Goal: Task Accomplishment & Management: Complete application form

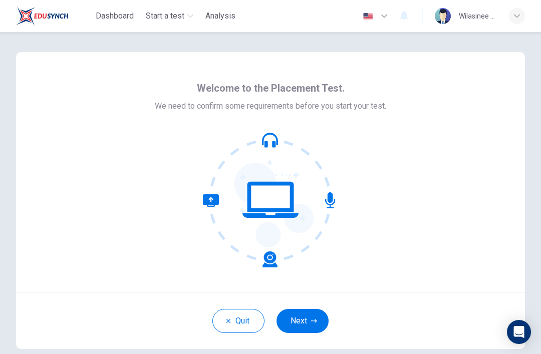
click at [318, 325] on button "Next" at bounding box center [303, 321] width 52 height 24
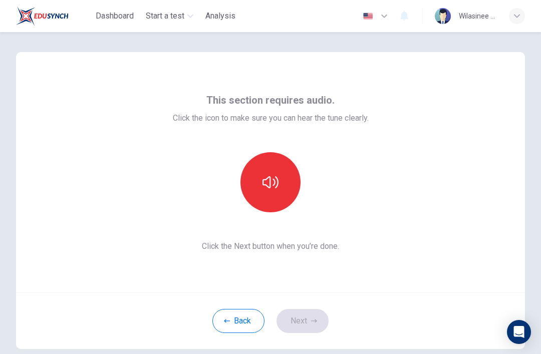
click at [255, 185] on button "button" at bounding box center [271, 182] width 60 height 60
click at [254, 176] on button "button" at bounding box center [271, 182] width 60 height 60
click at [261, 183] on button "button" at bounding box center [271, 182] width 60 height 60
click at [300, 326] on button "Next" at bounding box center [303, 321] width 52 height 24
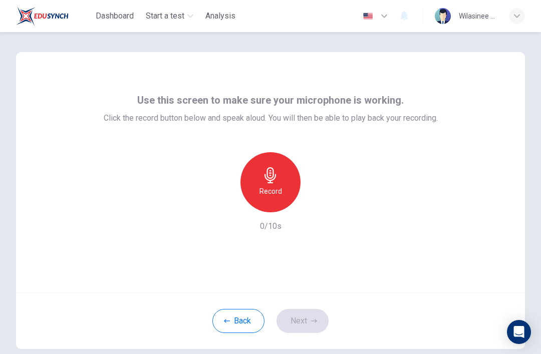
click at [264, 181] on icon "button" at bounding box center [271, 175] width 16 height 16
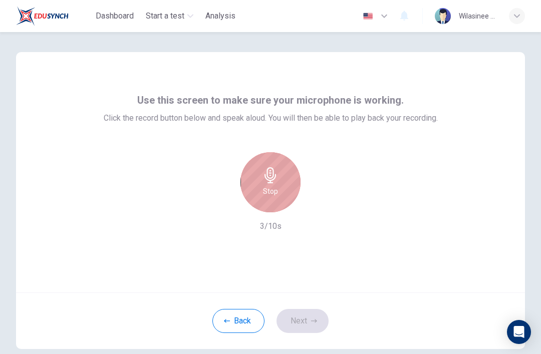
click at [260, 169] on div "Stop" at bounding box center [271, 182] width 60 height 60
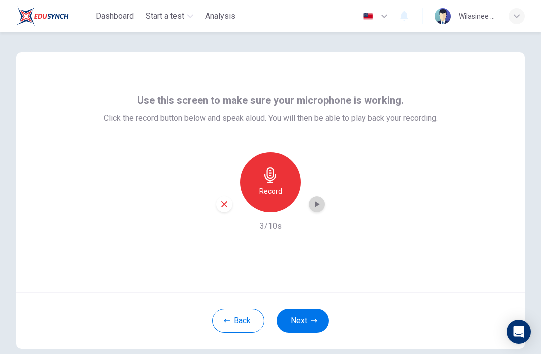
click at [318, 209] on icon "button" at bounding box center [317, 204] width 10 height 10
click at [316, 205] on icon "button" at bounding box center [317, 204] width 5 height 6
click at [321, 203] on icon "button" at bounding box center [317, 204] width 10 height 10
click at [260, 184] on div "Record" at bounding box center [271, 182] width 60 height 60
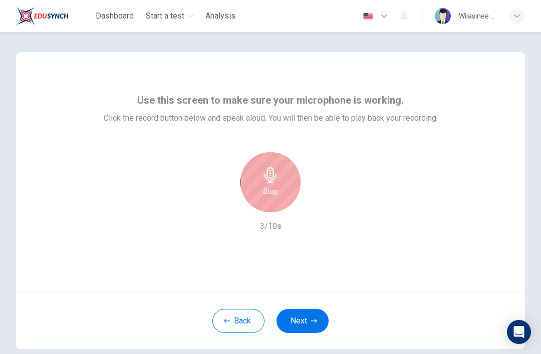
click at [266, 180] on icon "button" at bounding box center [271, 175] width 16 height 16
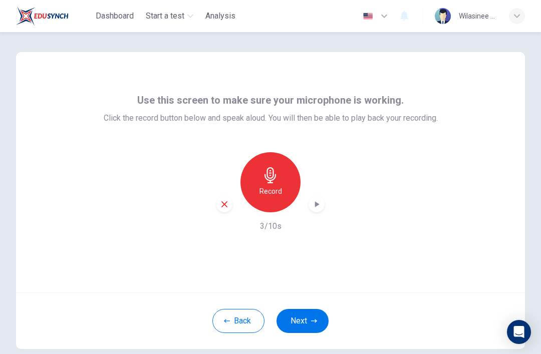
click at [316, 201] on icon "button" at bounding box center [317, 204] width 10 height 10
click at [314, 210] on div "button" at bounding box center [317, 204] width 16 height 16
click at [312, 207] on icon "button" at bounding box center [317, 204] width 10 height 10
click at [328, 186] on div "Record 3/10s" at bounding box center [271, 192] width 334 height 80
click at [388, 253] on div "Use this screen to make sure your microphone is working. Click the record butto…" at bounding box center [270, 172] width 509 height 241
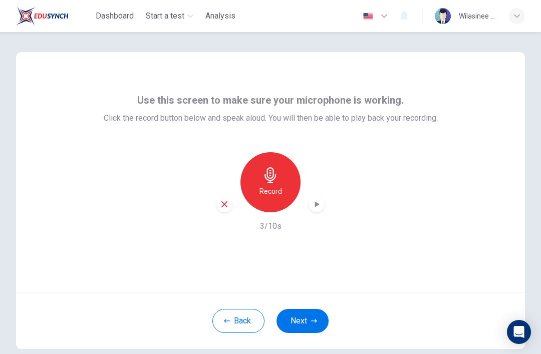
click at [85, 280] on div "Use this screen to make sure your microphone is working. Click the record butto…" at bounding box center [270, 172] width 509 height 241
click at [303, 214] on div "Record 3/10s" at bounding box center [271, 192] width 334 height 80
click at [269, 175] on icon "button" at bounding box center [271, 175] width 16 height 16
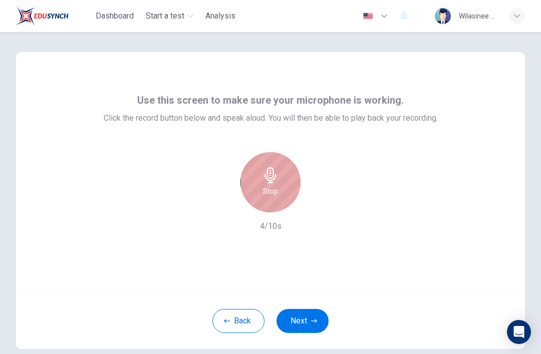
click at [258, 183] on div "Stop" at bounding box center [271, 182] width 60 height 60
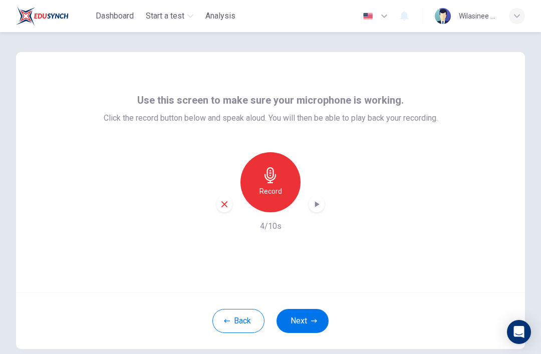
click at [317, 205] on icon "button" at bounding box center [317, 204] width 5 height 6
click at [319, 202] on icon "button" at bounding box center [317, 204] width 10 height 10
click at [268, 186] on h6 "Record" at bounding box center [271, 191] width 23 height 12
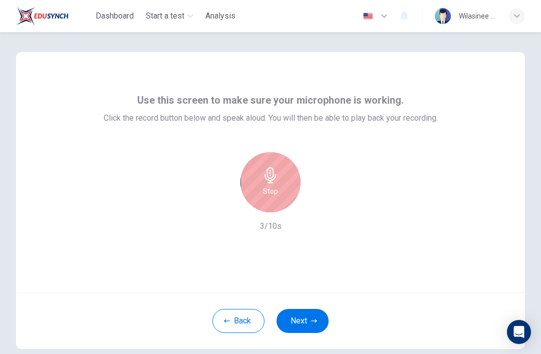
click at [263, 176] on icon "button" at bounding box center [271, 175] width 16 height 16
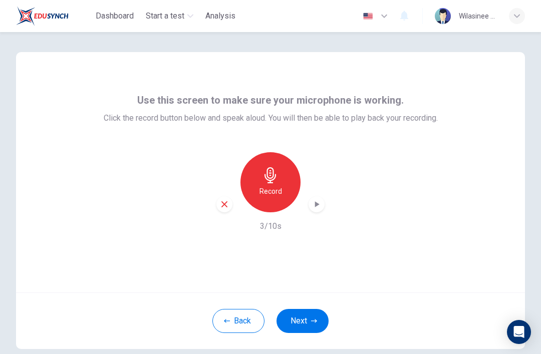
click at [312, 201] on icon "button" at bounding box center [317, 204] width 10 height 10
click at [299, 327] on button "Next" at bounding box center [303, 321] width 52 height 24
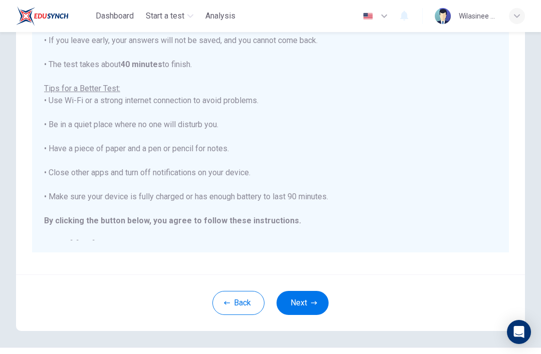
scroll to position [150, 0]
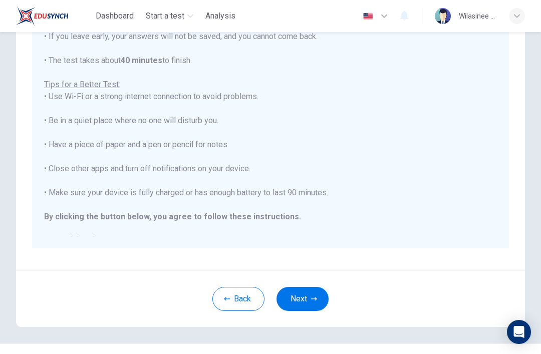
click at [314, 299] on icon "button" at bounding box center [314, 299] width 6 height 4
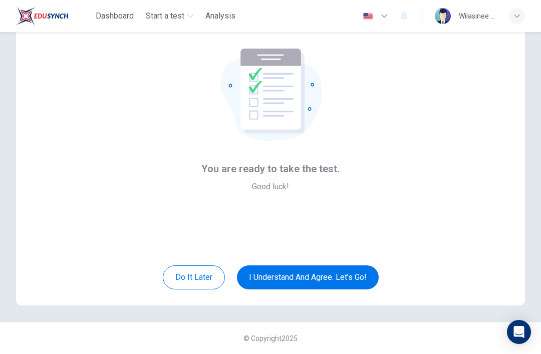
click at [19, 110] on div "You are ready to take the test. Good luck!" at bounding box center [270, 129] width 509 height 241
click at [287, 276] on button "I understand and agree. Let’s go!" at bounding box center [308, 278] width 142 height 24
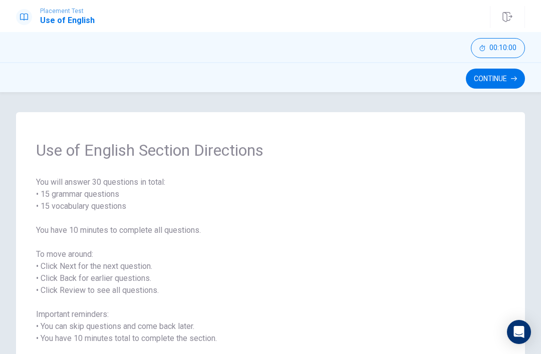
click at [498, 73] on button "Continue" at bounding box center [495, 79] width 59 height 20
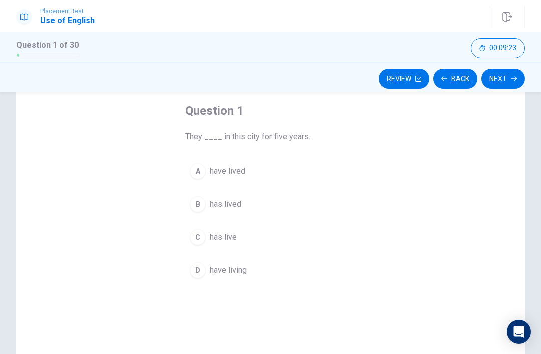
scroll to position [50, 0]
click at [307, 180] on button "A have lived" at bounding box center [270, 171] width 170 height 25
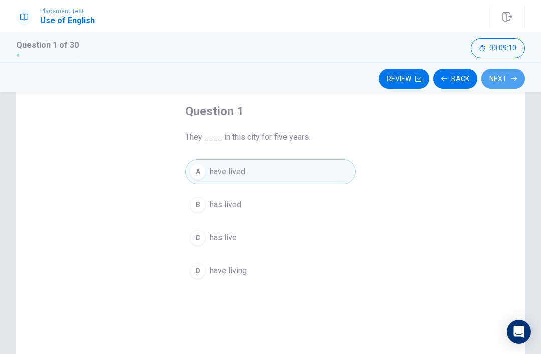
click at [524, 76] on button "Next" at bounding box center [504, 79] width 44 height 20
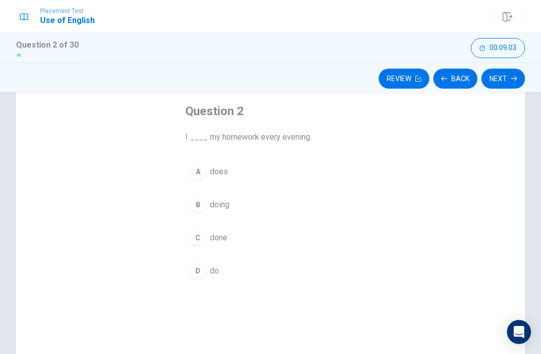
click at [280, 208] on button "B doing" at bounding box center [270, 204] width 170 height 25
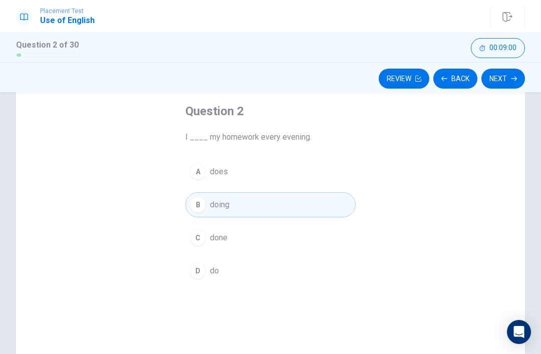
click at [513, 79] on icon "button" at bounding box center [514, 79] width 6 height 5
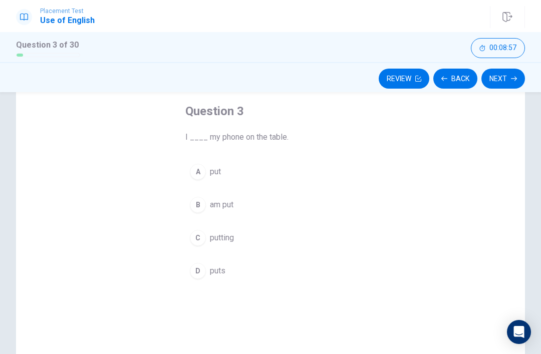
click at [380, 169] on div "Question 3 I ____ my phone on the table. A put B am put C putting D puts" at bounding box center [270, 236] width 509 height 348
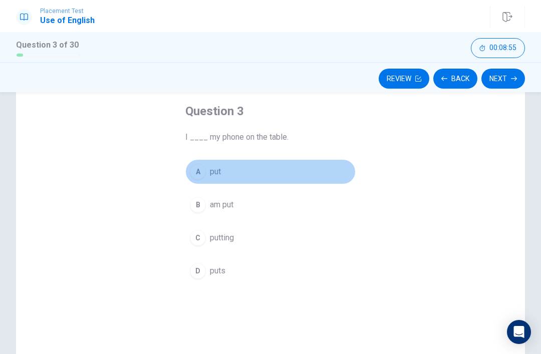
click at [274, 175] on button "A put" at bounding box center [270, 171] width 170 height 25
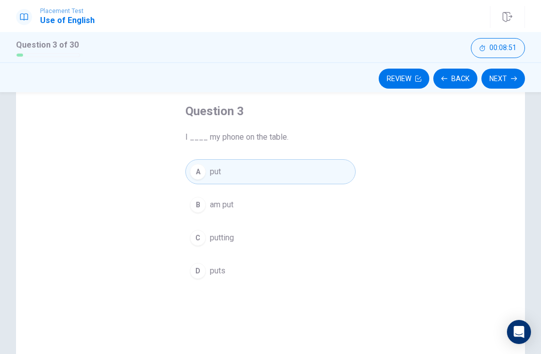
click at [511, 76] on button "Next" at bounding box center [504, 79] width 44 height 20
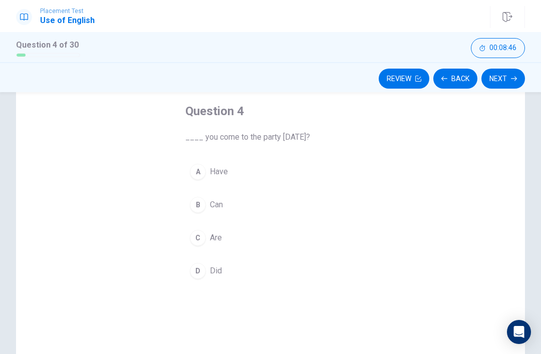
click at [362, 239] on div "Question 4 ____ you come to the party [DATE]? A Have B Can C Are D Did" at bounding box center [270, 193] width 211 height 213
click at [238, 272] on button "D Did" at bounding box center [270, 271] width 170 height 25
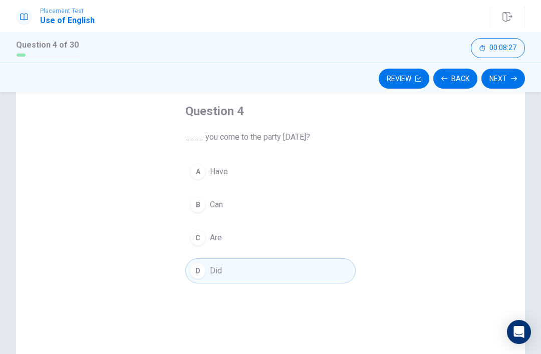
click at [499, 87] on button "Next" at bounding box center [504, 79] width 44 height 20
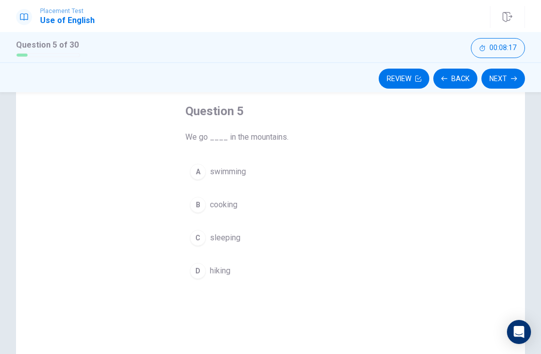
click at [269, 270] on button "D hiking" at bounding box center [270, 271] width 170 height 25
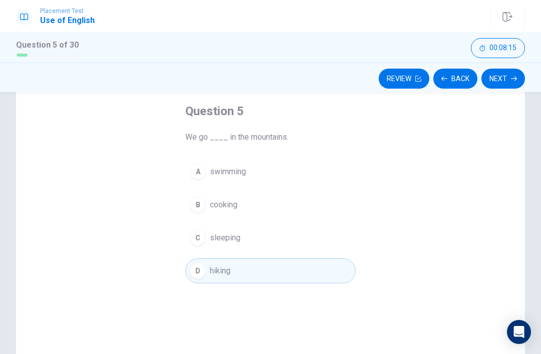
click at [512, 75] on button "Next" at bounding box center [504, 79] width 44 height 20
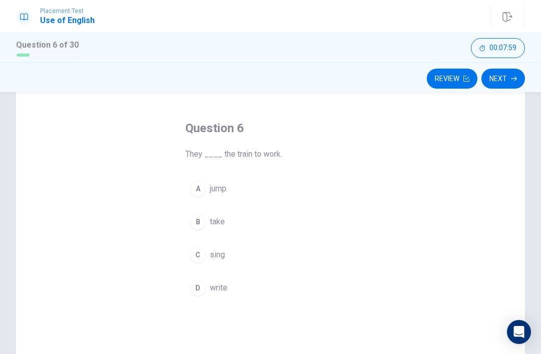
scroll to position [38, 0]
click at [401, 182] on div "Question 6 They ____ the train to work. A jump B take C sing D write" at bounding box center [270, 249] width 509 height 348
click at [389, 183] on div "Question 6 They ____ the train to work. A jump B take C sing D write" at bounding box center [270, 249] width 509 height 348
click at [210, 189] on button "A jump" at bounding box center [270, 184] width 170 height 25
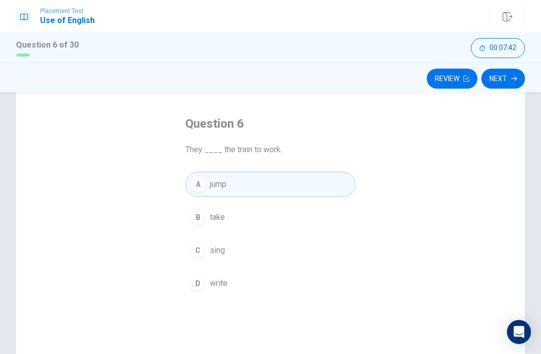
click at [268, 223] on button "B take" at bounding box center [270, 217] width 170 height 25
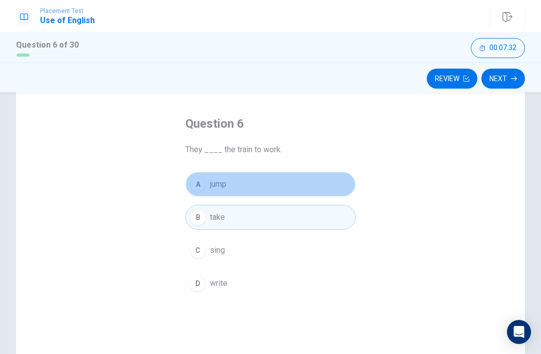
click at [249, 225] on button "B take" at bounding box center [270, 217] width 170 height 25
click at [255, 224] on button "B take" at bounding box center [270, 217] width 170 height 25
click at [259, 217] on button "B take" at bounding box center [270, 217] width 170 height 25
click at [280, 185] on button "A jump" at bounding box center [270, 184] width 170 height 25
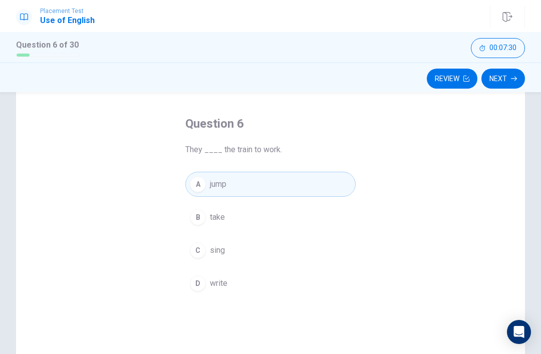
click at [267, 223] on button "B take" at bounding box center [270, 217] width 170 height 25
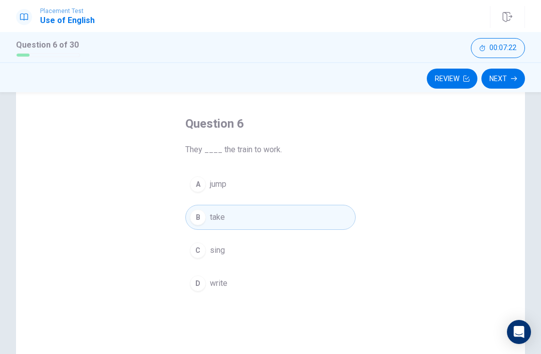
click at [515, 85] on button "Next" at bounding box center [504, 79] width 44 height 20
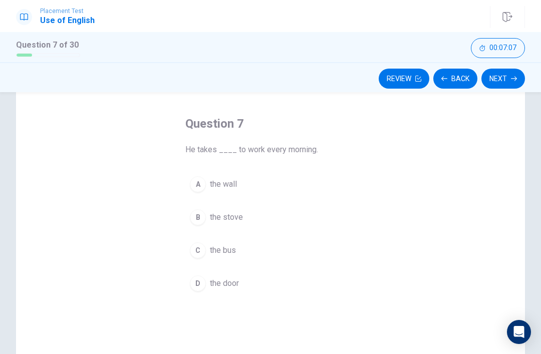
click at [412, 246] on div "Question 7 He takes ____ to work every morning. A the wall B the stove C the bu…" at bounding box center [270, 249] width 509 height 348
click at [411, 245] on div "Question 7 He takes ____ to work every morning. A the wall B the stove C the bu…" at bounding box center [270, 249] width 509 height 348
click at [244, 247] on button "C the bus" at bounding box center [270, 250] width 170 height 25
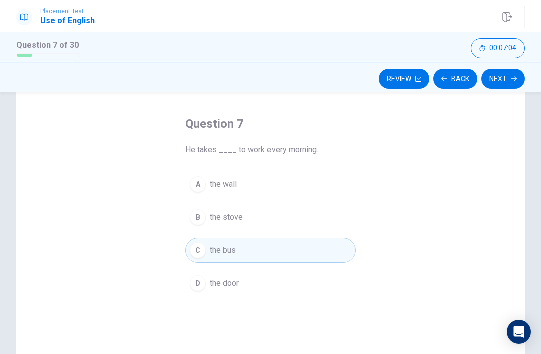
click at [515, 80] on icon "button" at bounding box center [514, 79] width 6 height 6
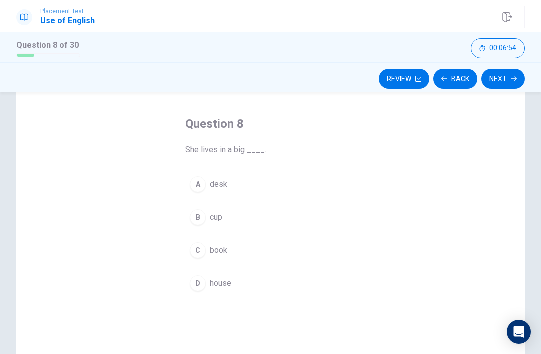
click at [294, 288] on button "D house" at bounding box center [270, 283] width 170 height 25
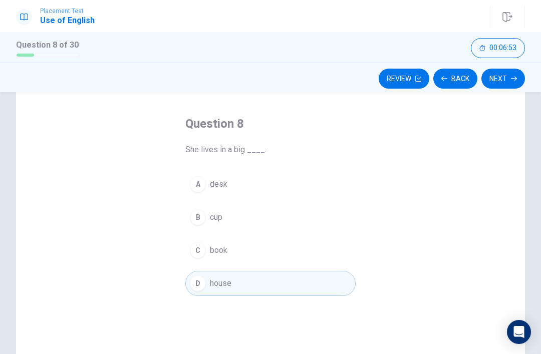
click at [511, 84] on button "Next" at bounding box center [504, 79] width 44 height 20
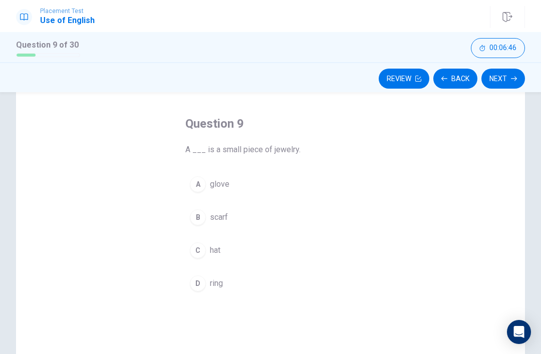
click at [331, 182] on button "A glove" at bounding box center [270, 184] width 170 height 25
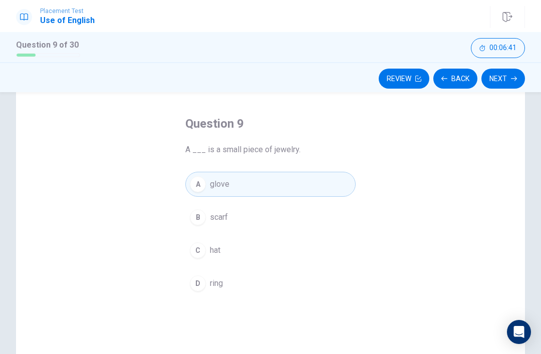
click at [373, 336] on div "Question 9 A ___ is a small piece of jewelry. A glove B scarf C hat D ring" at bounding box center [270, 261] width 211 height 323
click at [345, 212] on button "B scarf" at bounding box center [270, 217] width 170 height 25
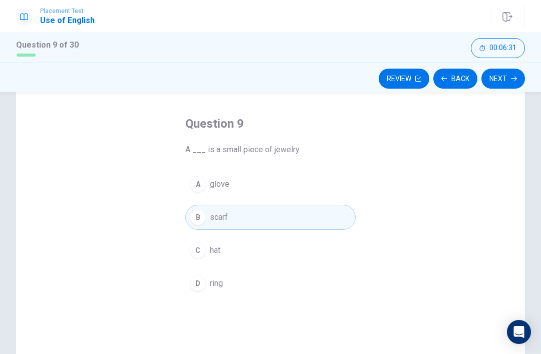
click at [512, 78] on icon "button" at bounding box center [514, 79] width 6 height 6
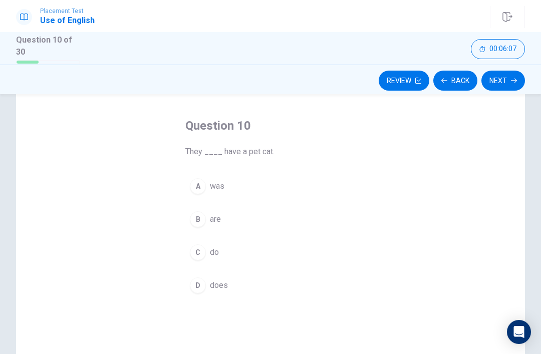
click at [323, 193] on button "A was" at bounding box center [270, 186] width 170 height 25
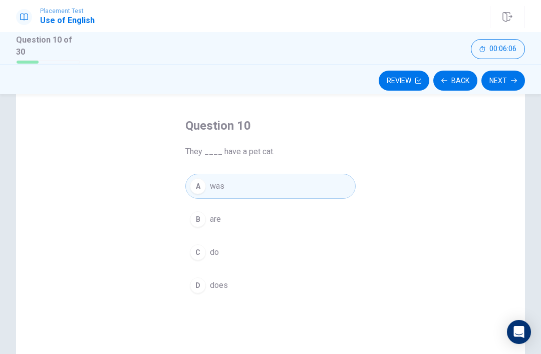
click at [505, 78] on button "Next" at bounding box center [504, 81] width 44 height 20
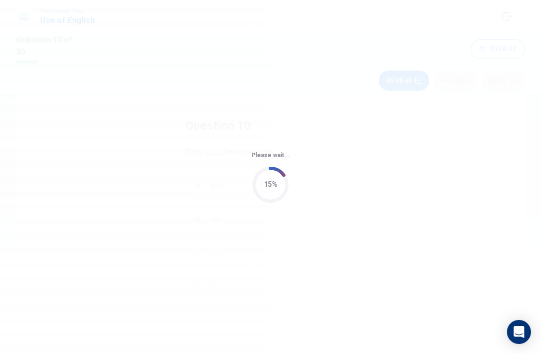
scroll to position [0, 0]
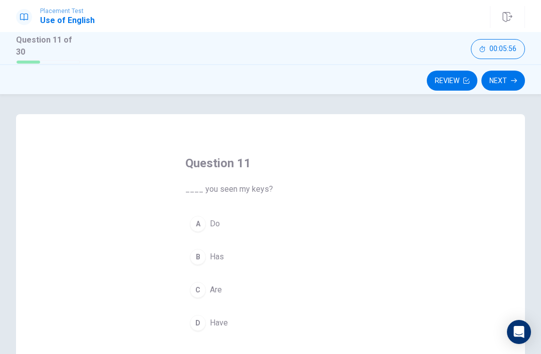
click at [225, 222] on button "A Do" at bounding box center [270, 224] width 170 height 25
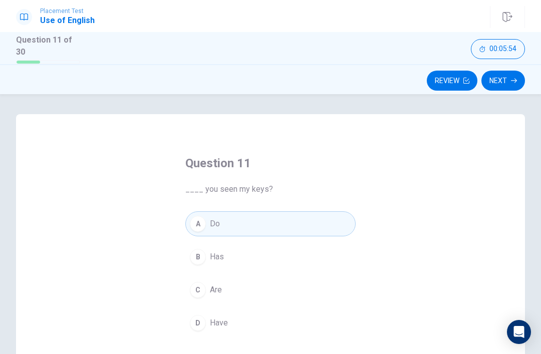
click at [505, 81] on button "Next" at bounding box center [504, 81] width 44 height 20
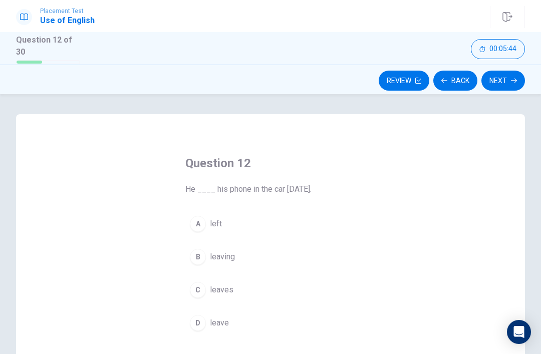
click at [380, 316] on div "Question 12 He ____ his phone in the car [DATE]. A left B leaving C leaves D le…" at bounding box center [270, 288] width 509 height 348
click at [250, 327] on button "D leave" at bounding box center [270, 323] width 170 height 25
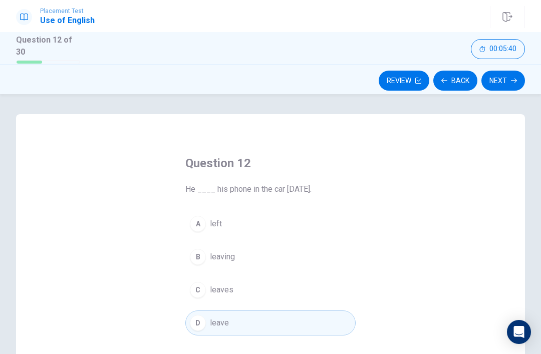
click at [355, 224] on button "A left" at bounding box center [270, 224] width 170 height 25
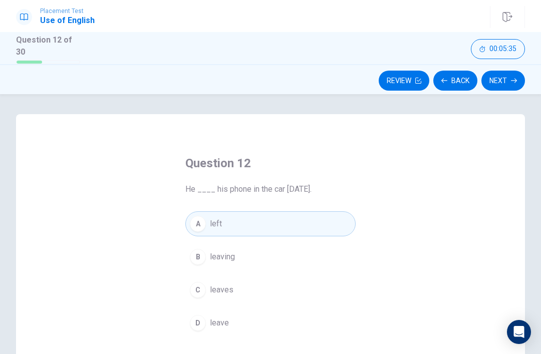
click at [507, 80] on button "Next" at bounding box center [504, 81] width 44 height 20
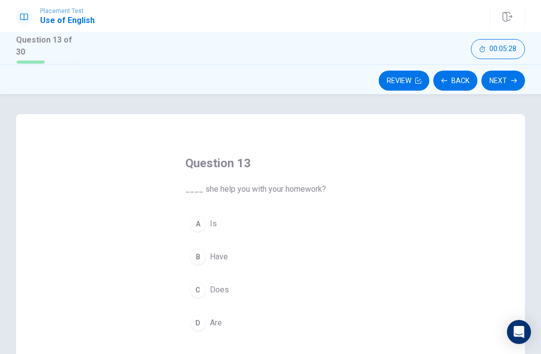
click at [387, 278] on div "Question 13 ____ she help you with your homework? A Is B Have C Does D Are" at bounding box center [270, 288] width 509 height 348
click at [380, 281] on div "Question 13 ____ she help you with your homework? A Is B Have C Does D Are" at bounding box center [270, 288] width 509 height 348
click at [245, 293] on button "C Does" at bounding box center [270, 290] width 170 height 25
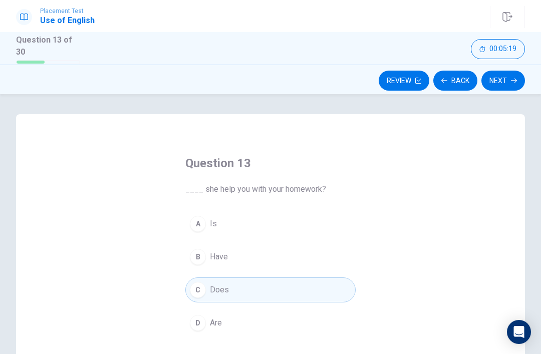
click at [510, 88] on button "Next" at bounding box center [504, 81] width 44 height 20
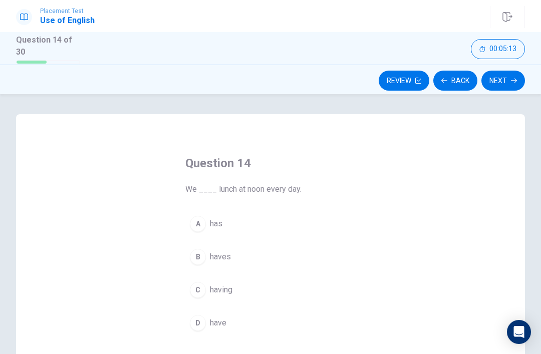
click at [313, 224] on button "A has" at bounding box center [270, 224] width 170 height 25
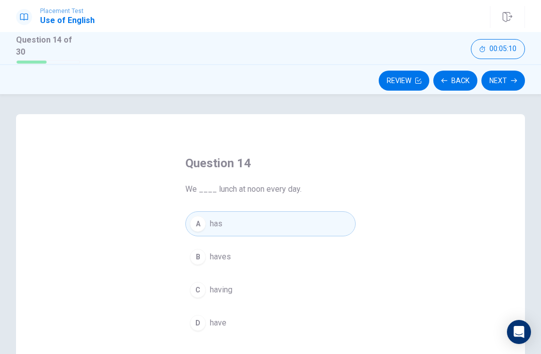
click at [265, 285] on button "C having" at bounding box center [270, 290] width 170 height 25
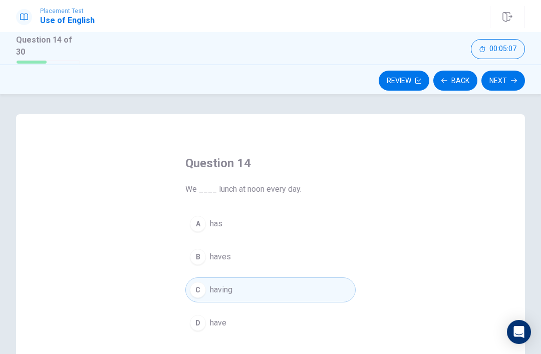
click at [273, 319] on button "D have" at bounding box center [270, 323] width 170 height 25
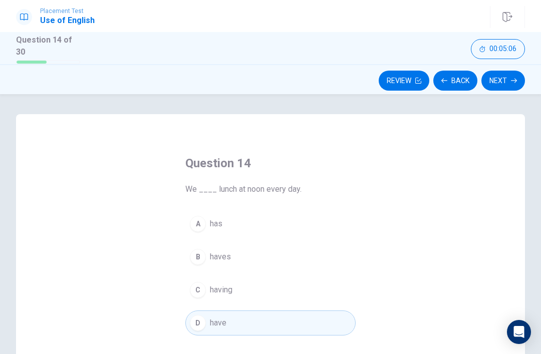
click at [294, 296] on button "C having" at bounding box center [270, 290] width 170 height 25
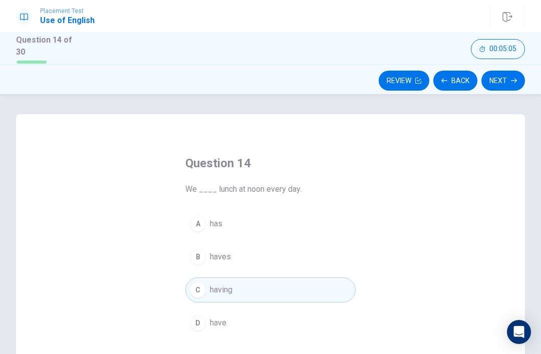
click at [288, 300] on button "C having" at bounding box center [270, 290] width 170 height 25
click at [291, 303] on div "A has B haves C having D have" at bounding box center [270, 274] width 170 height 124
click at [291, 320] on button "D have" at bounding box center [270, 323] width 170 height 25
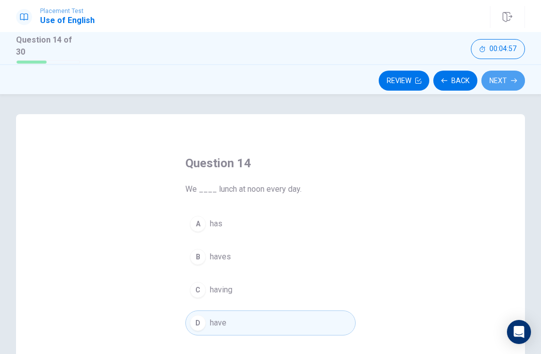
click at [521, 76] on button "Next" at bounding box center [504, 81] width 44 height 20
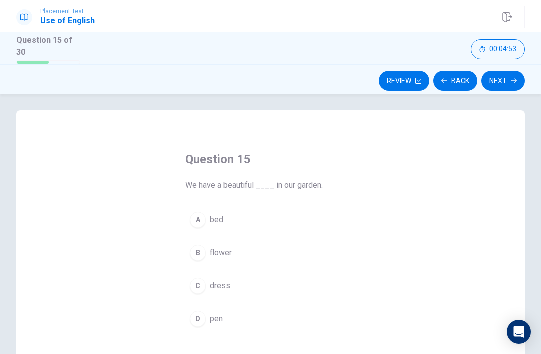
scroll to position [7, 0]
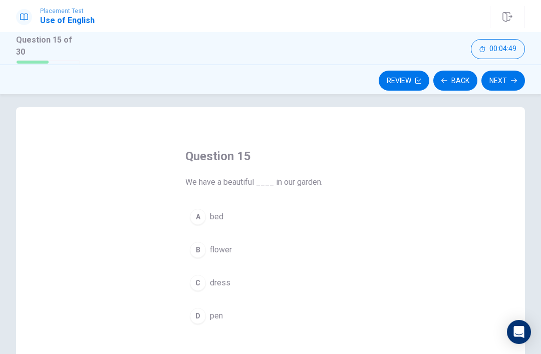
click at [303, 251] on button "B flower" at bounding box center [270, 250] width 170 height 25
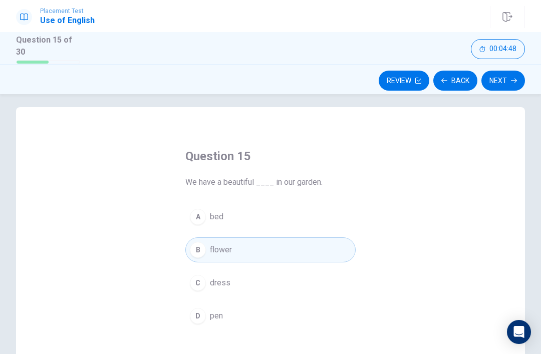
click at [522, 71] on div "Review Back Next" at bounding box center [270, 80] width 509 height 19
click at [513, 79] on icon "button" at bounding box center [514, 81] width 6 height 5
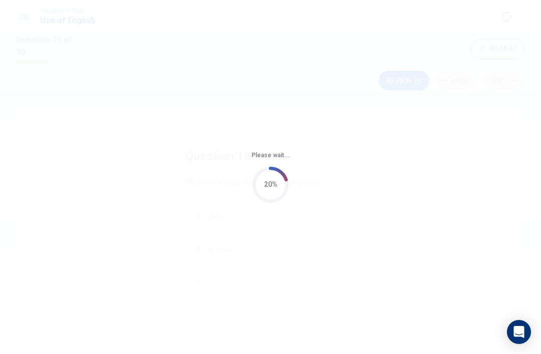
scroll to position [0, 0]
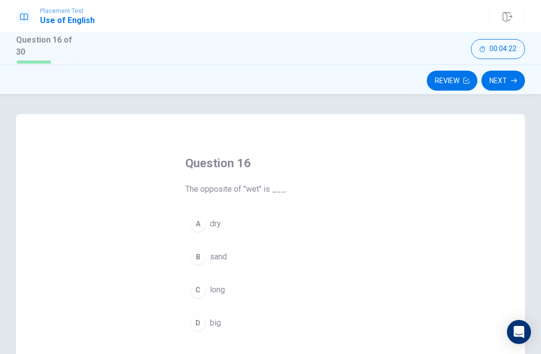
click at [368, 231] on div "Question 16 The opposite of "wet" is ___. A dry B sand C long D big" at bounding box center [270, 245] width 211 height 213
click at [206, 223] on div "A" at bounding box center [198, 224] width 16 height 16
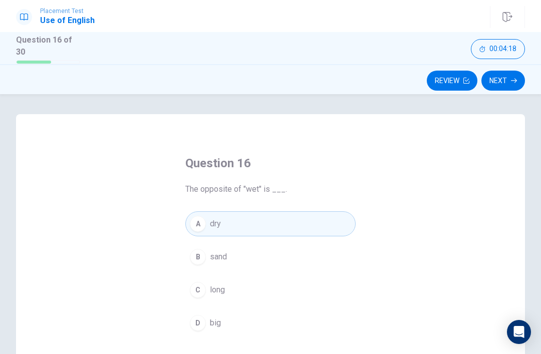
click at [511, 86] on button "Next" at bounding box center [504, 81] width 44 height 20
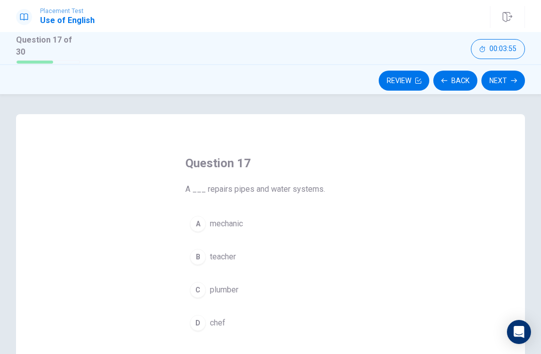
click at [537, 264] on div "Question 17 A ___ repairs pipes and water systems. A mechanic B teacher C plumb…" at bounding box center [270, 288] width 541 height 348
click at [331, 227] on button "A mechanic" at bounding box center [270, 224] width 170 height 25
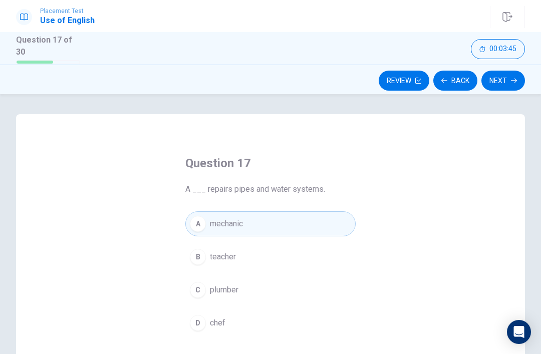
click at [522, 76] on button "Next" at bounding box center [504, 81] width 44 height 20
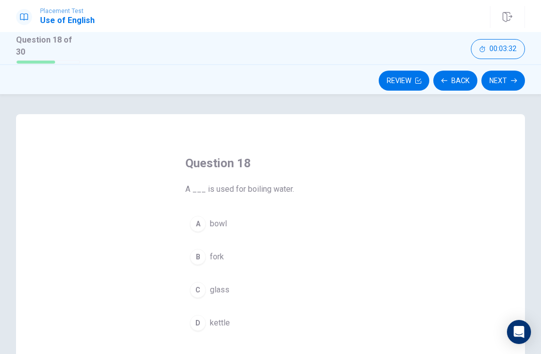
click at [329, 221] on button "A bowl" at bounding box center [270, 224] width 170 height 25
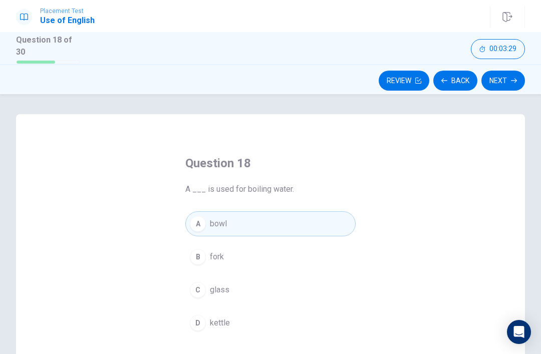
click at [399, 291] on div "Question 18 A ___ is used for boiling water. A bowl B fork C glass D kettle" at bounding box center [270, 288] width 509 height 348
click at [513, 81] on icon "button" at bounding box center [514, 81] width 6 height 6
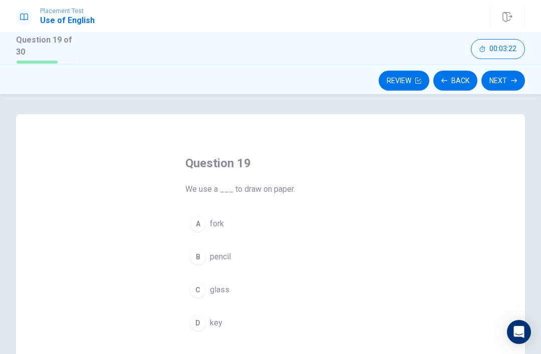
click at [242, 258] on button "B pencil" at bounding box center [270, 257] width 170 height 25
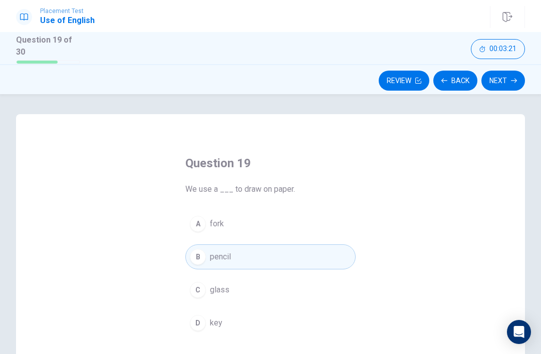
click at [509, 82] on button "Next" at bounding box center [504, 81] width 44 height 20
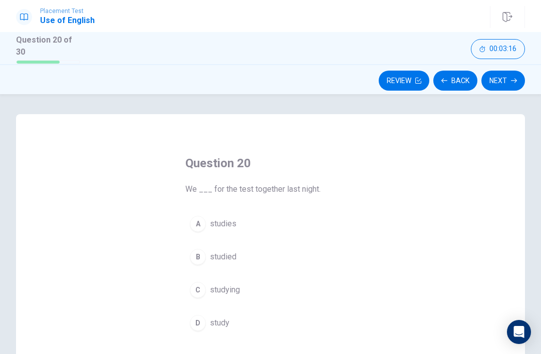
click at [208, 262] on button "B studied" at bounding box center [270, 257] width 170 height 25
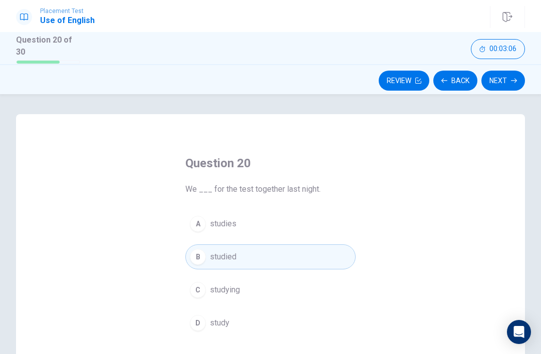
click at [507, 81] on button "Next" at bounding box center [504, 81] width 44 height 20
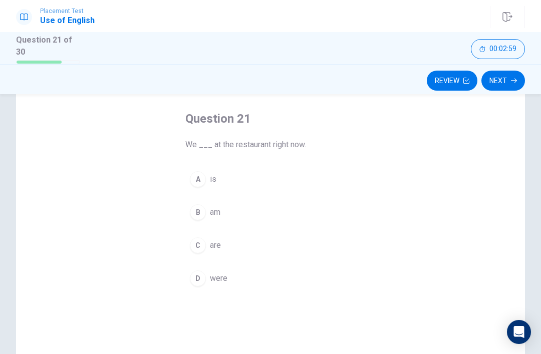
scroll to position [47, 0]
click at [469, 166] on div "Question 21 We ___ at the restaurant right now. A is B am C are D were" at bounding box center [270, 241] width 509 height 348
click at [209, 197] on button "B am" at bounding box center [270, 209] width 170 height 25
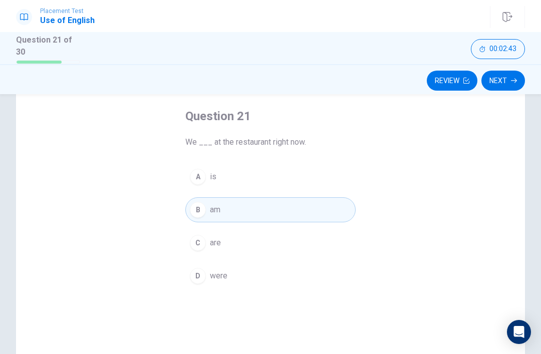
click at [200, 177] on div "A" at bounding box center [198, 177] width 16 height 16
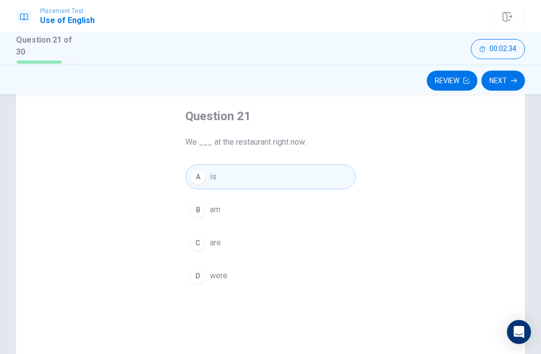
click at [382, 244] on div "Question 21 We ___ at the restaurant right now. A is B am C are D were" at bounding box center [270, 241] width 509 height 348
click at [374, 248] on div "Question 21 We ___ at the restaurant right now. A is B am C are D were" at bounding box center [270, 198] width 211 height 213
click at [363, 248] on div "Question 21 We ___ at the restaurant right now. A is B am C are D were" at bounding box center [270, 198] width 211 height 213
click at [222, 248] on button "C are" at bounding box center [270, 243] width 170 height 25
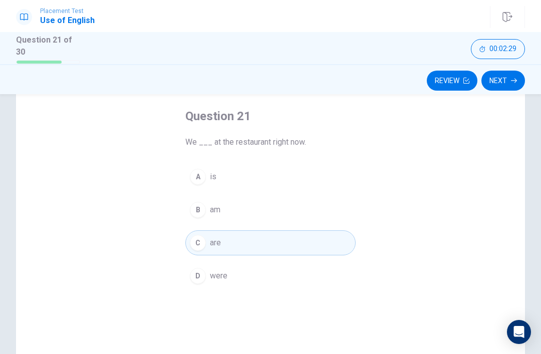
click at [507, 86] on button "Next" at bounding box center [504, 81] width 44 height 20
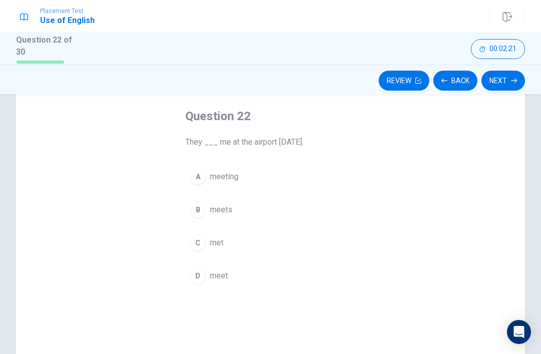
click at [299, 212] on button "B meets" at bounding box center [270, 209] width 170 height 25
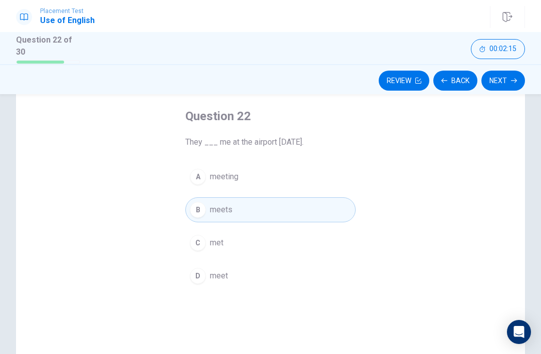
click at [509, 82] on button "Next" at bounding box center [504, 81] width 44 height 20
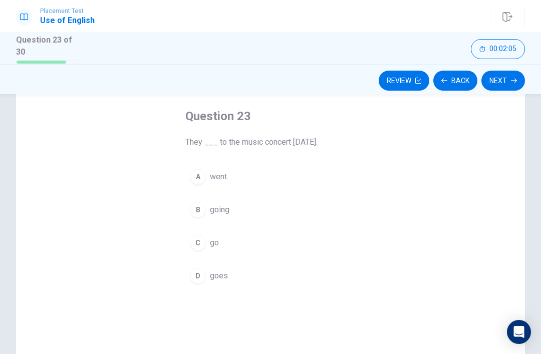
click at [363, 213] on div "Question 23 They ___ to the music concert [DATE]. A went B going C go D goes" at bounding box center [270, 198] width 211 height 213
click at [371, 202] on div "Question 23 They ___ to the music concert [DATE]. A went B going C go D goes" at bounding box center [270, 198] width 211 height 213
click at [280, 219] on button "B going" at bounding box center [270, 209] width 170 height 25
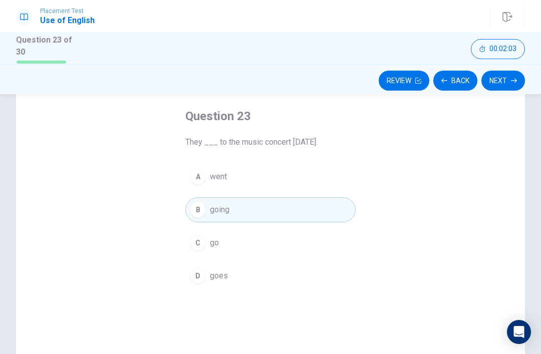
click at [509, 84] on button "Next" at bounding box center [504, 81] width 44 height 20
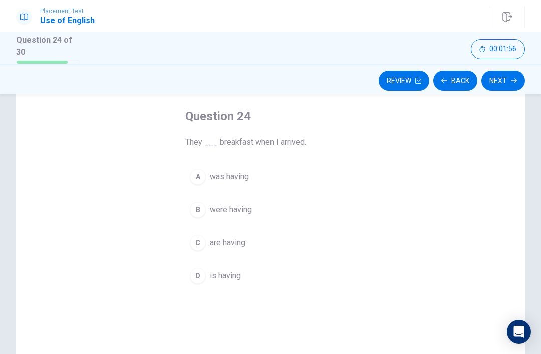
click at [299, 275] on button "D is having" at bounding box center [270, 276] width 170 height 25
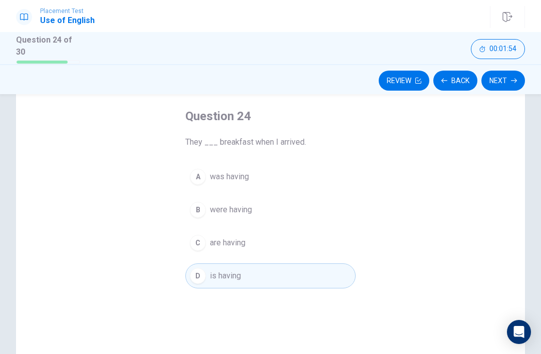
click at [378, 176] on div "Question 24 They ___ breakfast when I arrived. A was having B were having C are…" at bounding box center [270, 241] width 509 height 348
click at [380, 176] on div "Question 24 They ___ breakfast when I arrived. A was having B were having C are…" at bounding box center [270, 241] width 509 height 348
click at [237, 186] on button "A was having" at bounding box center [270, 176] width 170 height 25
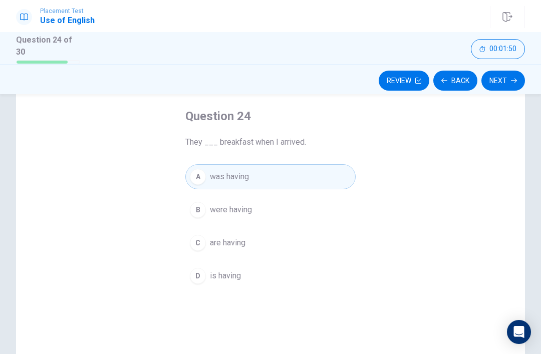
click at [261, 240] on button "C are having" at bounding box center [270, 243] width 170 height 25
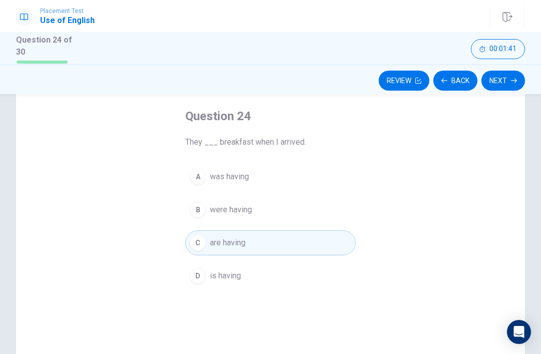
click at [298, 172] on button "A was having" at bounding box center [270, 176] width 170 height 25
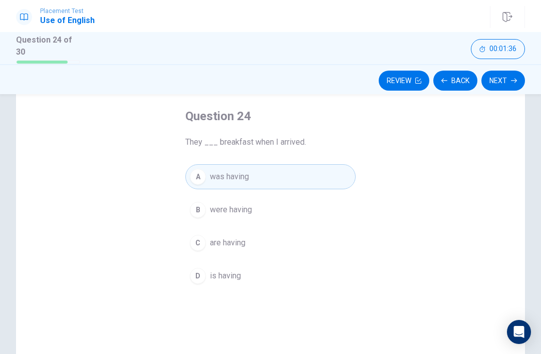
click at [507, 82] on button "Next" at bounding box center [504, 81] width 44 height 20
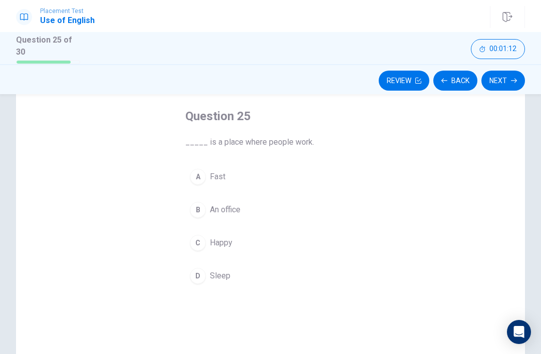
click at [297, 211] on button "B An office" at bounding box center [270, 209] width 170 height 25
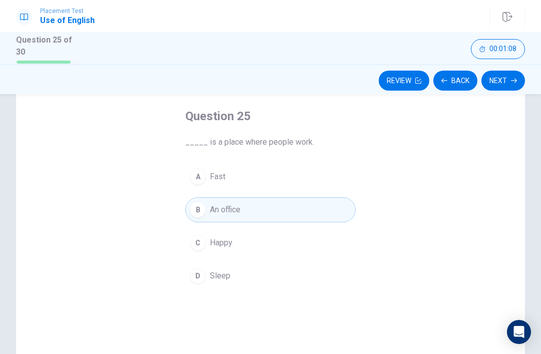
click at [513, 78] on icon "button" at bounding box center [514, 81] width 6 height 6
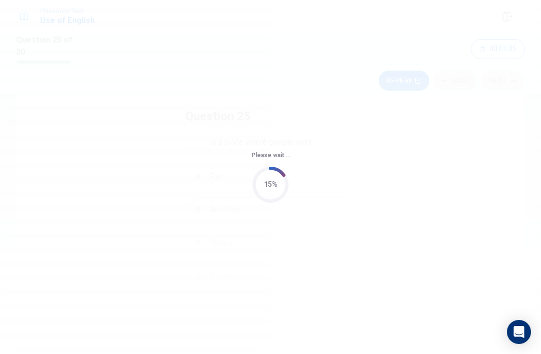
scroll to position [0, 0]
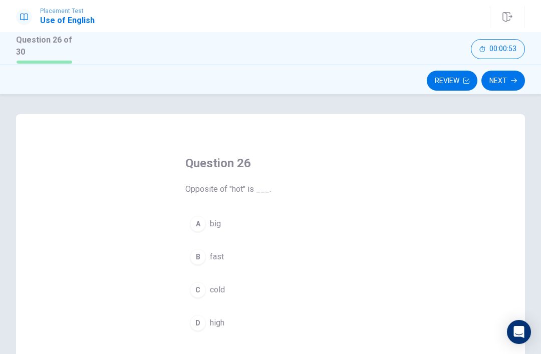
click at [408, 295] on div "Question 26 Opposite of "hot" is ___. A big B fast C cold D high" at bounding box center [270, 288] width 509 height 348
click at [409, 290] on div "Question 26 Opposite of "hot" is ___. A big B fast C cold D high" at bounding box center [270, 288] width 509 height 348
click at [242, 282] on button "C cold" at bounding box center [270, 290] width 170 height 25
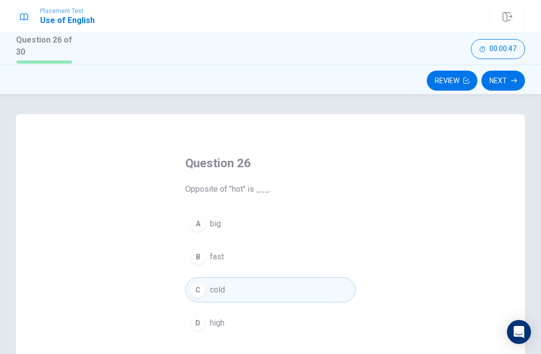
click at [518, 82] on button "Next" at bounding box center [504, 81] width 44 height 20
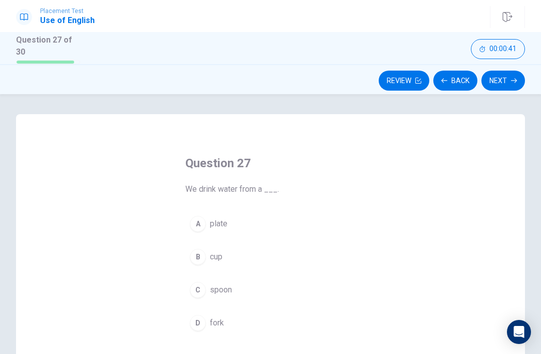
click at [281, 265] on button "B cup" at bounding box center [270, 257] width 170 height 25
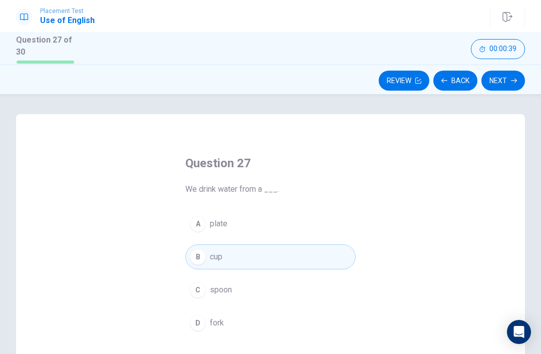
click at [505, 86] on button "Next" at bounding box center [504, 81] width 44 height 20
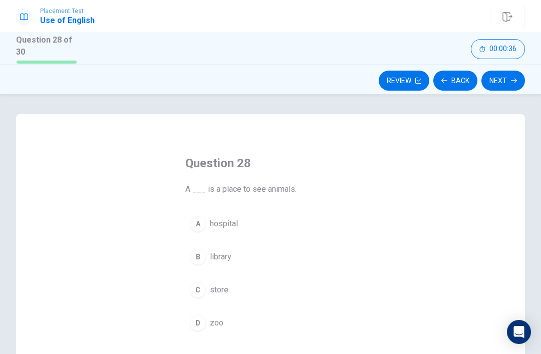
click at [287, 326] on button "D zoo" at bounding box center [270, 323] width 170 height 25
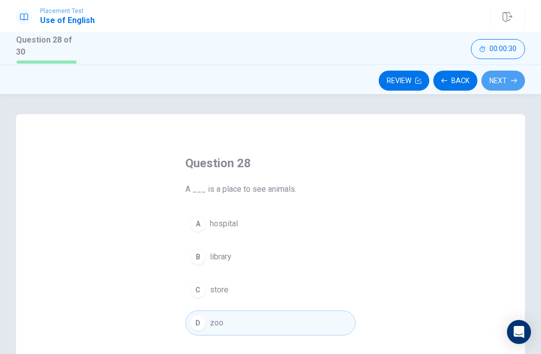
click at [518, 82] on button "Next" at bounding box center [504, 81] width 44 height 20
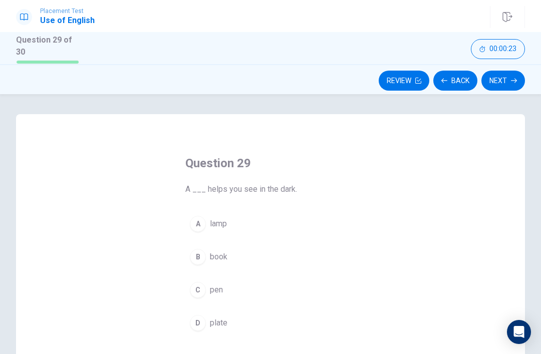
click at [319, 320] on button "D plate" at bounding box center [270, 323] width 170 height 25
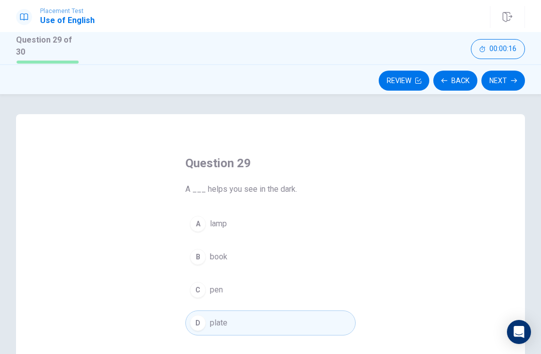
click at [364, 229] on div "Question 29 A ___ helps you see in the dark. A lamp B book C pen D plate" at bounding box center [270, 245] width 211 height 213
click at [365, 229] on div "Question 29 A ___ helps you see in the dark. A lamp B book C pen D plate" at bounding box center [270, 245] width 211 height 213
click at [230, 232] on button "A lamp" at bounding box center [270, 224] width 170 height 25
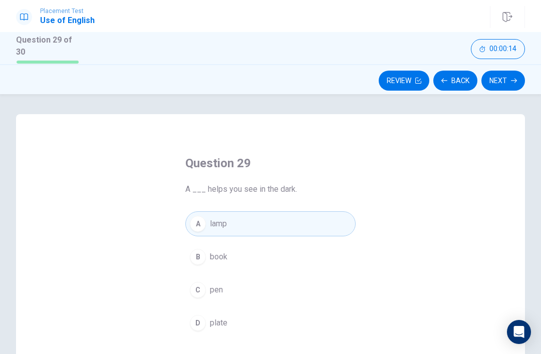
click at [513, 81] on icon "button" at bounding box center [514, 81] width 6 height 6
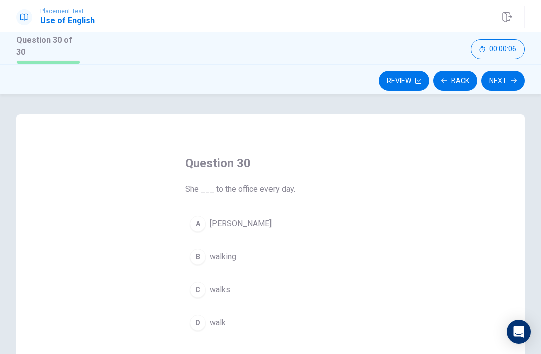
click at [347, 250] on button "B walking" at bounding box center [270, 257] width 170 height 25
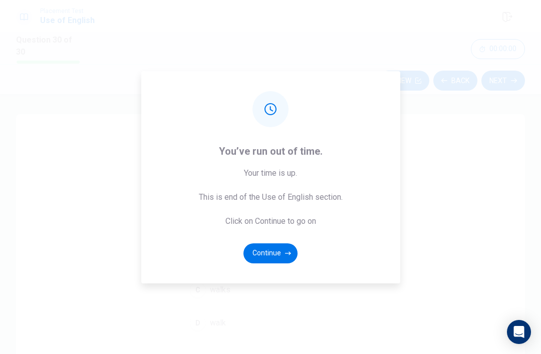
click at [383, 253] on div "You’ve run out of time. Your time is up. This is end of the Use of English sect…" at bounding box center [270, 177] width 259 height 213
click at [369, 244] on div "You’ve run out of time. Your time is up. This is end of the Use of English sect…" at bounding box center [270, 177] width 259 height 213
click at [369, 243] on div "You’ve run out of time. Your time is up. This is end of the Use of English sect…" at bounding box center [270, 177] width 259 height 213
click at [346, 257] on div "You’ve run out of time. Your time is up. This is end of the Use of English sect…" at bounding box center [270, 177] width 259 height 213
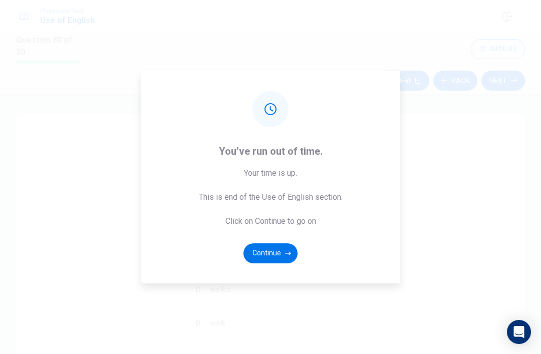
click at [273, 264] on button "Continue" at bounding box center [271, 254] width 54 height 20
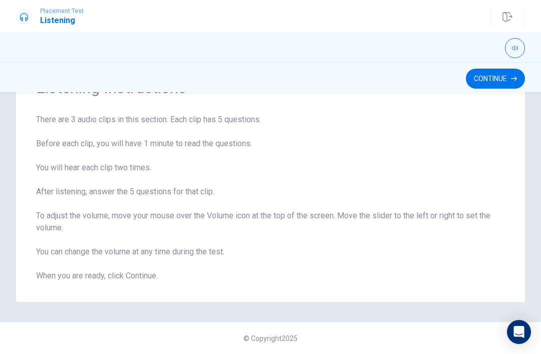
scroll to position [55, 0]
click at [496, 85] on button "Continue" at bounding box center [495, 79] width 59 height 20
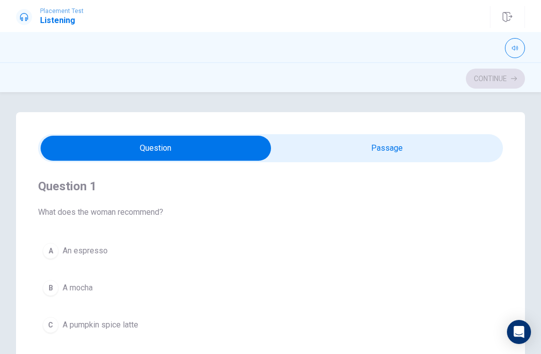
scroll to position [0, 0]
click at [322, 151] on input "checkbox" at bounding box center [156, 148] width 698 height 25
checkbox input "true"
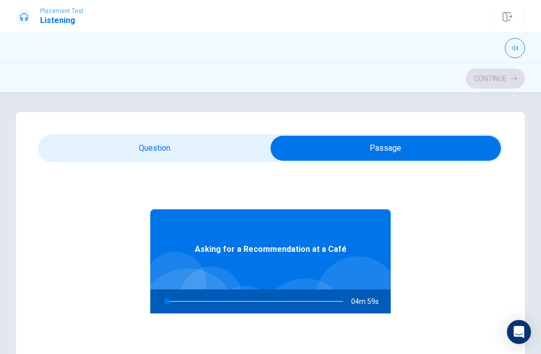
type input "1"
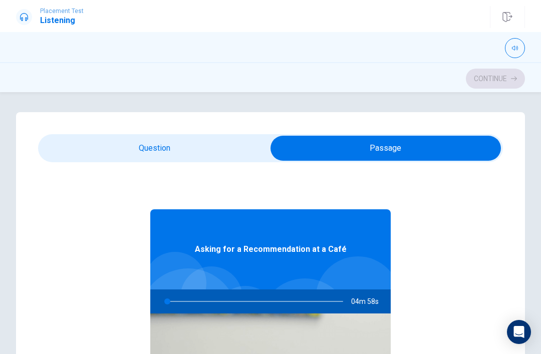
click at [148, 144] on input "checkbox" at bounding box center [386, 148] width 698 height 25
checkbox input "false"
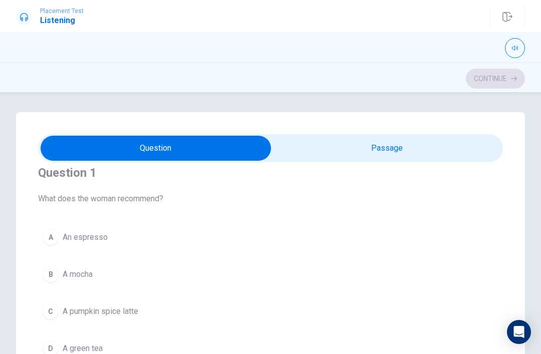
scroll to position [11, 0]
type input "8"
click at [485, 149] on input "checkbox" at bounding box center [156, 148] width 698 height 25
checkbox input "true"
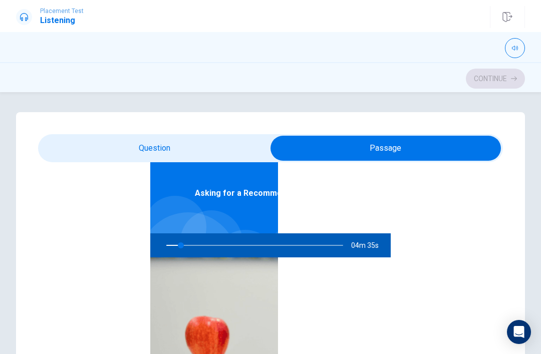
type input "9"
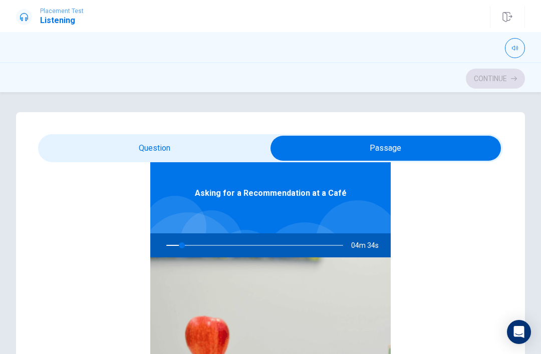
click at [84, 136] on input "checkbox" at bounding box center [386, 148] width 698 height 25
checkbox input "false"
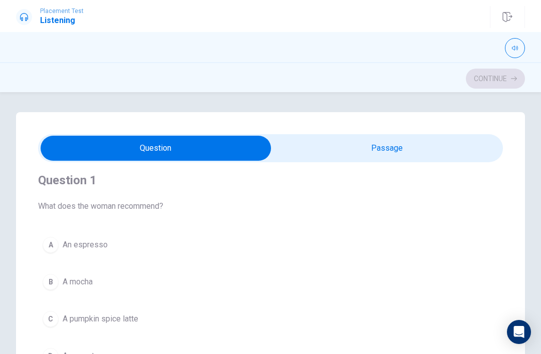
scroll to position [14, 0]
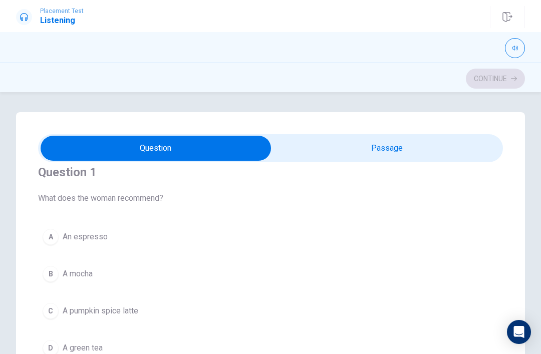
type input "15"
click at [427, 139] on input "checkbox" at bounding box center [156, 148] width 698 height 25
checkbox input "true"
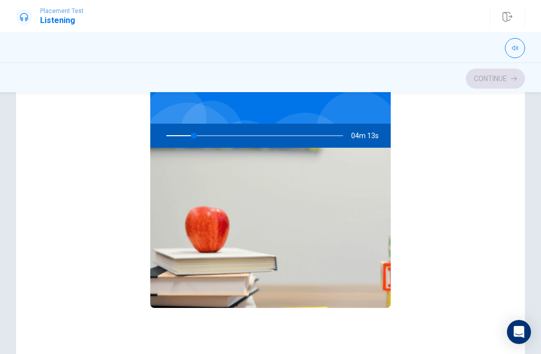
scroll to position [149, 0]
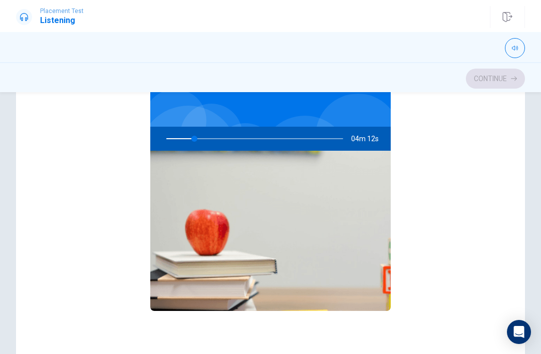
click at [367, 158] on img at bounding box center [270, 231] width 241 height 160
click at [376, 134] on span "04m 11s" at bounding box center [369, 139] width 36 height 24
click at [349, 162] on img at bounding box center [270, 231] width 241 height 160
click at [349, 161] on img at bounding box center [270, 231] width 241 height 160
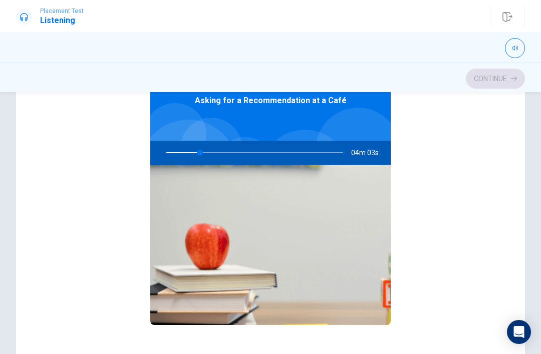
scroll to position [-52, 0]
type input "20"
checkbox input "false"
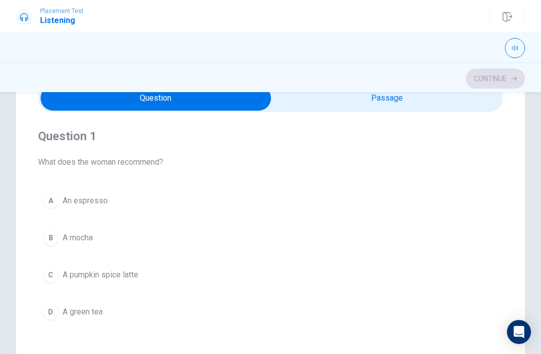
scroll to position [41, 0]
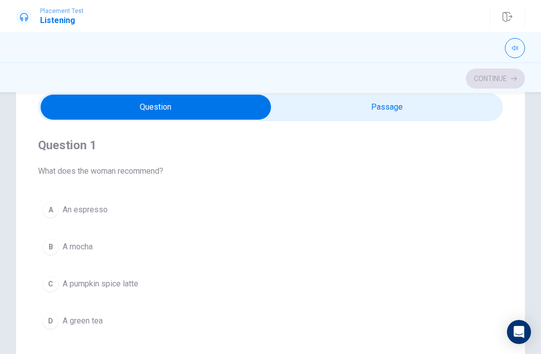
click at [482, 235] on button "B A mocha" at bounding box center [270, 247] width 465 height 25
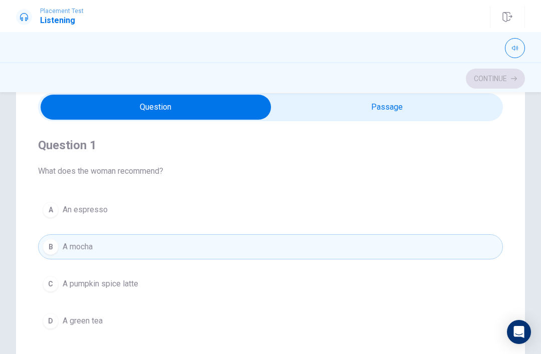
click at [69, 253] on button "B A mocha" at bounding box center [270, 247] width 465 height 25
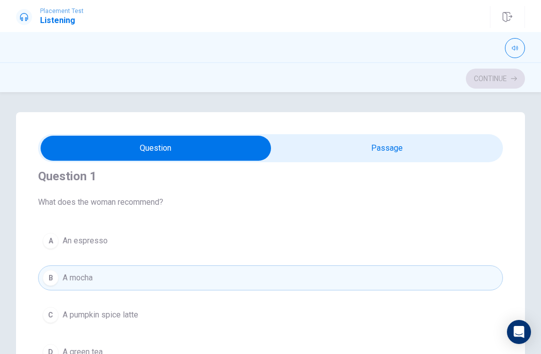
scroll to position [9, 0]
click at [499, 228] on div "Question 1 What does the woman recommend? A An espresso B A mocha C A pumpkin s…" at bounding box center [270, 267] width 465 height 229
click at [496, 224] on div "Question 1 What does the woman recommend? A An espresso B A mocha C A pumpkin s…" at bounding box center [270, 267] width 465 height 229
click at [495, 224] on div "Question 1 What does the woman recommend? A An espresso B A mocha C A pumpkin s…" at bounding box center [270, 267] width 465 height 229
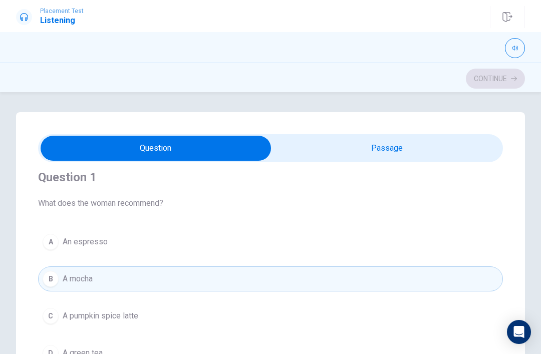
click at [492, 227] on div "Question 1 What does the woman recommend? A An espresso B A mocha C A pumpkin s…" at bounding box center [270, 267] width 465 height 229
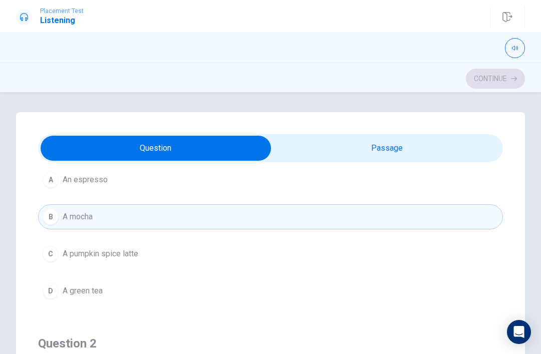
scroll to position [60, 0]
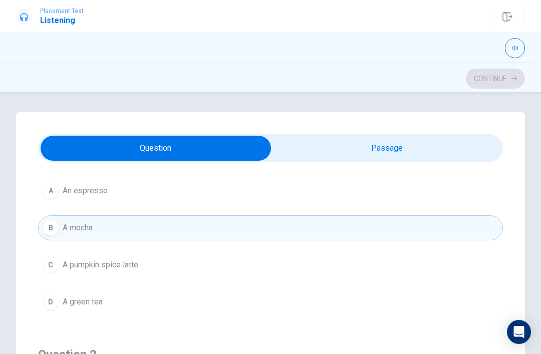
click at [79, 265] on span "A pumpkin spice latte" at bounding box center [101, 265] width 76 height 12
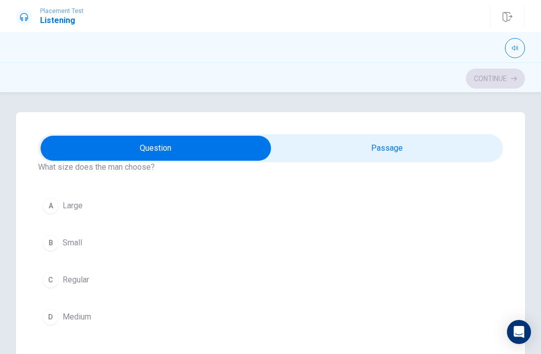
scroll to position [274, 0]
click at [68, 207] on span "Large" at bounding box center [73, 205] width 20 height 12
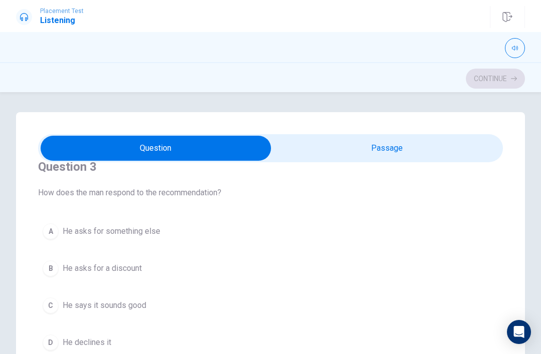
scroll to position [476, 0]
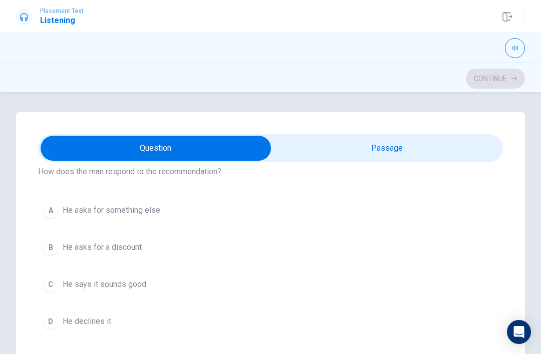
type input "52"
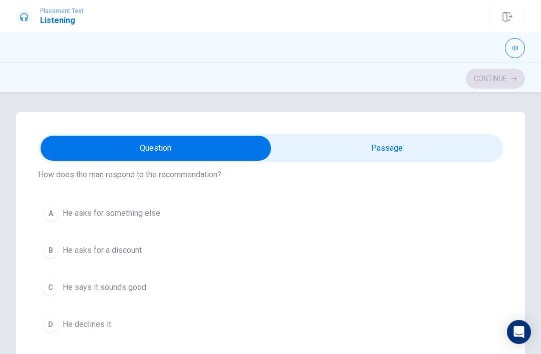
click at [436, 151] on input "checkbox" at bounding box center [156, 148] width 698 height 25
checkbox input "true"
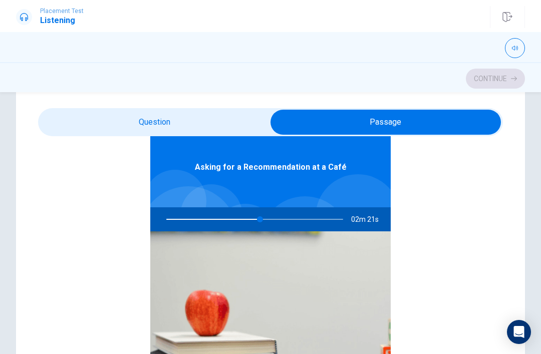
scroll to position [25, 0]
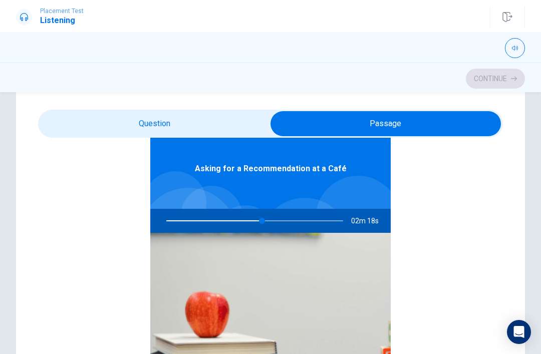
type input "54"
click at [78, 126] on input "checkbox" at bounding box center [386, 123] width 698 height 25
checkbox input "false"
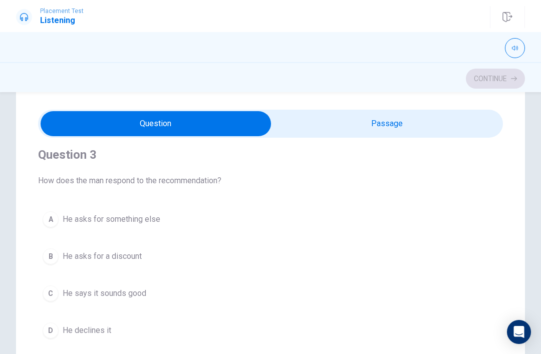
scroll to position [457, 0]
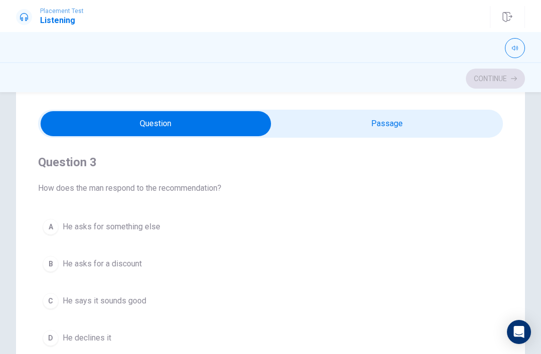
type input "60"
click at [479, 132] on input "checkbox" at bounding box center [156, 123] width 698 height 25
checkbox input "true"
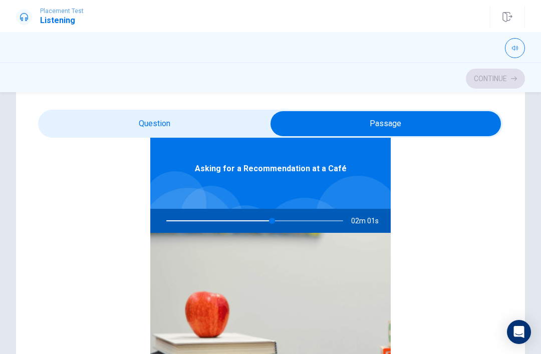
scroll to position [56, 0]
type input "63"
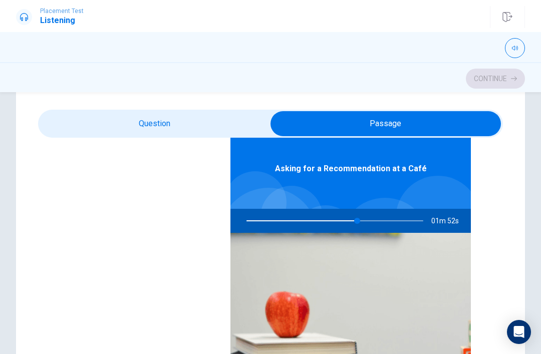
checkbox input "false"
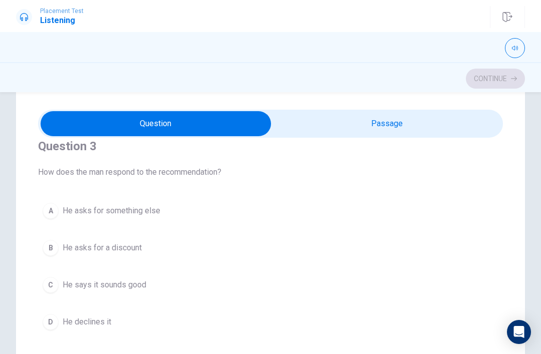
scroll to position [474, 0]
type input "75"
click at [461, 122] on input "checkbox" at bounding box center [156, 123] width 698 height 25
checkbox input "true"
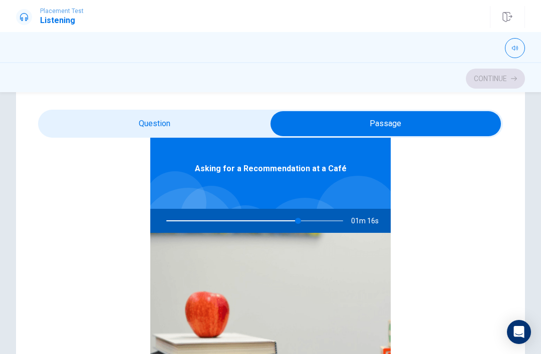
scroll to position [56, 0]
type input "82"
click at [73, 121] on input "checkbox" at bounding box center [386, 123] width 698 height 25
checkbox input "false"
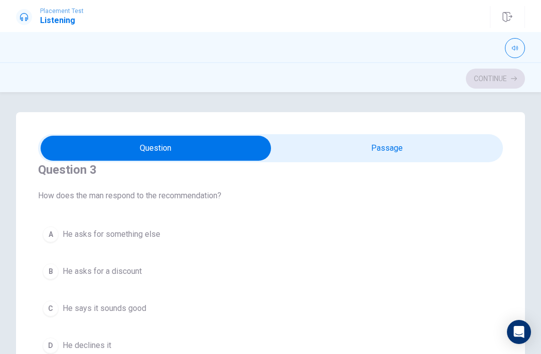
scroll to position [465, 0]
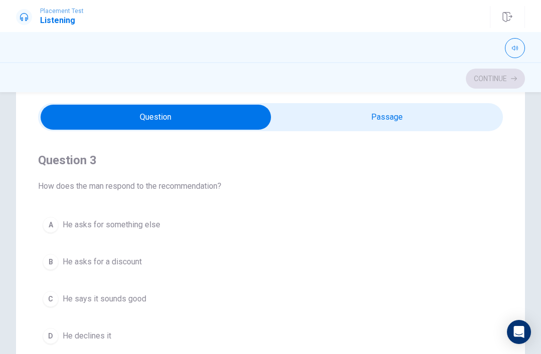
click at [142, 305] on button "C He says it sounds good" at bounding box center [270, 299] width 465 height 25
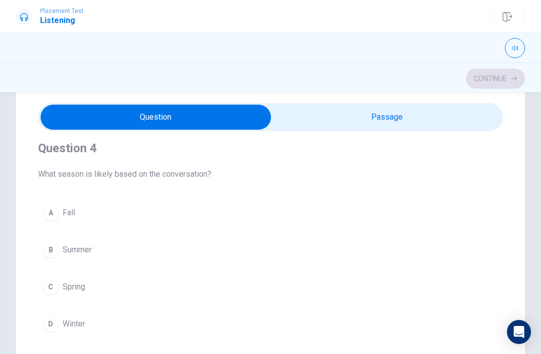
type input "99"
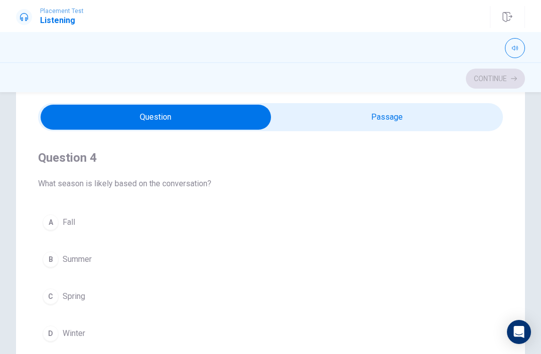
click at [360, 115] on input "checkbox" at bounding box center [156, 117] width 698 height 25
checkbox input "true"
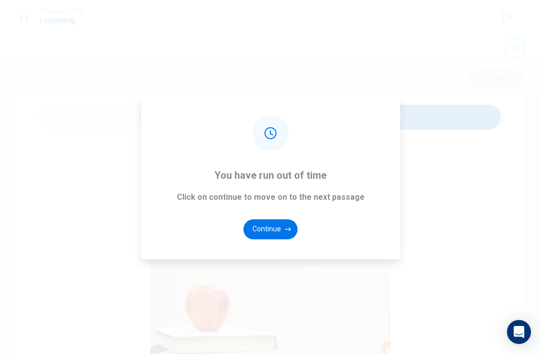
type input "0"
click at [275, 239] on button "Continue" at bounding box center [271, 230] width 54 height 20
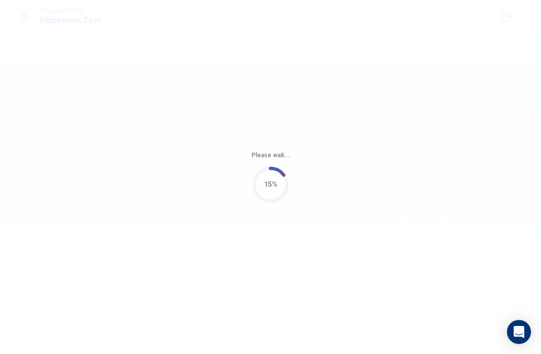
scroll to position [0, 0]
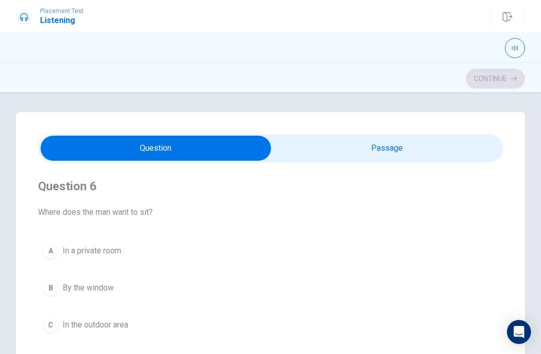
click at [343, 151] on input "checkbox" at bounding box center [156, 148] width 698 height 25
checkbox input "true"
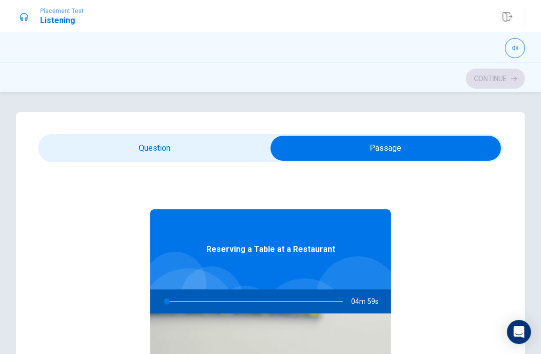
type input "1"
click at [154, 142] on input "checkbox" at bounding box center [386, 148] width 698 height 25
checkbox input "false"
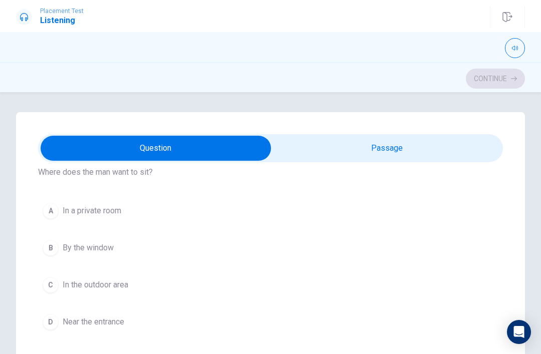
scroll to position [39, 0]
click at [143, 248] on button "B By the window" at bounding box center [270, 249] width 465 height 25
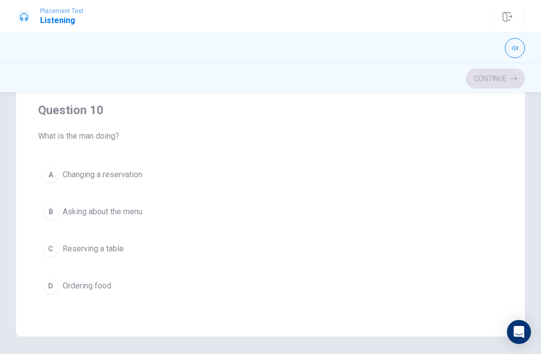
scroll to position [177, 0]
click at [158, 253] on button "C Reserving a table" at bounding box center [270, 250] width 465 height 25
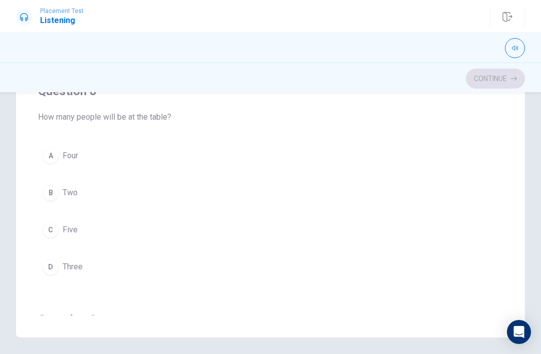
scroll to position [372, 0]
click at [144, 162] on button "A Four" at bounding box center [270, 158] width 465 height 25
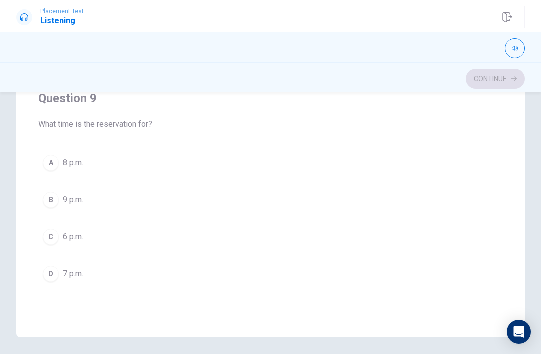
scroll to position [608, 0]
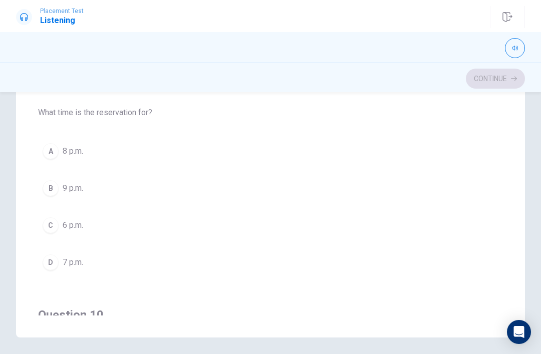
click at [108, 262] on button "D 7 p.m." at bounding box center [270, 262] width 465 height 25
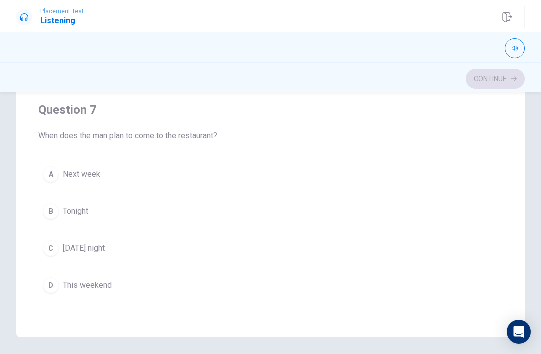
scroll to position [145, 0]
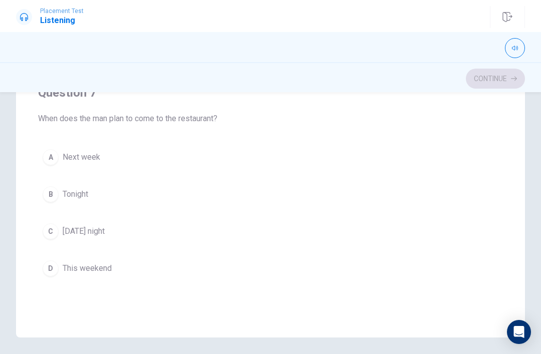
click at [194, 267] on button "D This weekend" at bounding box center [270, 268] width 465 height 25
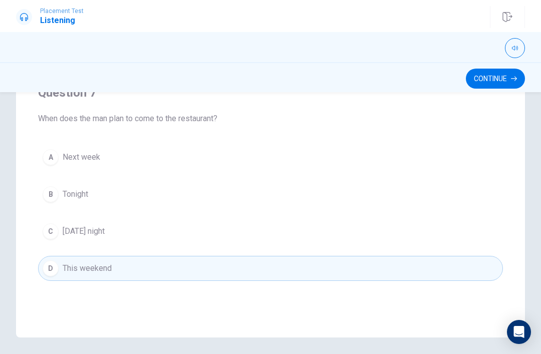
click at [491, 88] on button "Continue" at bounding box center [495, 79] width 59 height 20
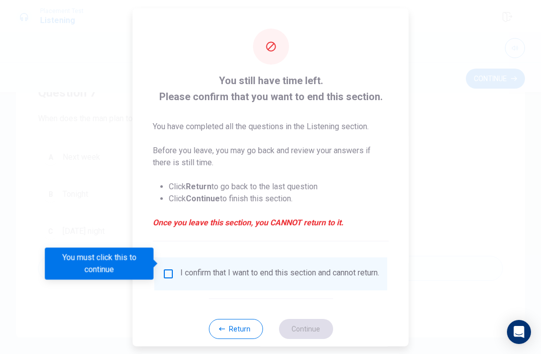
click at [317, 303] on div "Return Continue" at bounding box center [271, 328] width 124 height 61
click at [313, 308] on div "Return Continue" at bounding box center [271, 328] width 124 height 61
click at [171, 268] on input "You must click this to continue" at bounding box center [168, 274] width 12 height 12
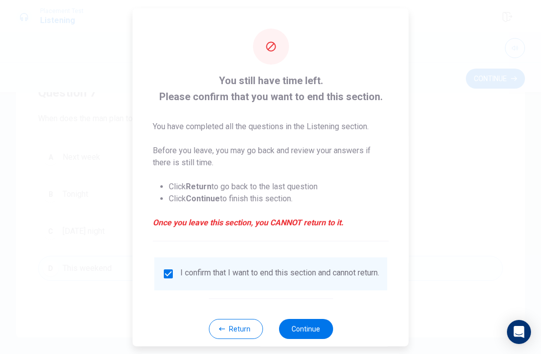
click at [295, 326] on button "Continue" at bounding box center [306, 329] width 54 height 20
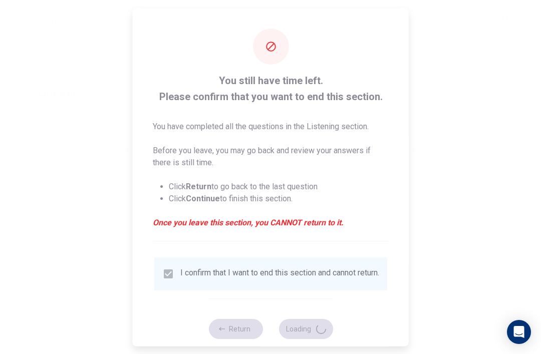
scroll to position [0, 0]
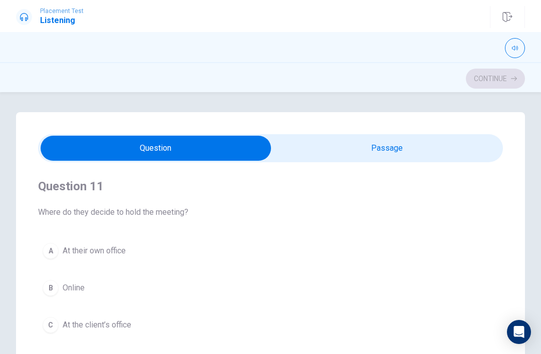
click at [332, 149] on input "checkbox" at bounding box center [156, 148] width 698 height 25
checkbox input "true"
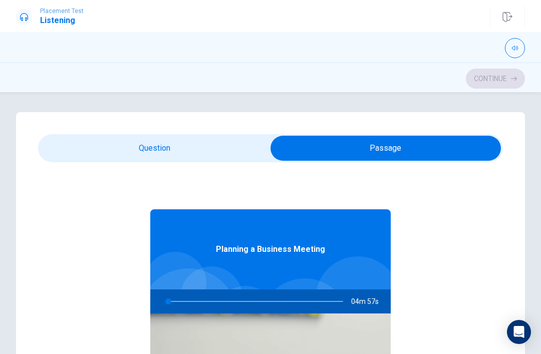
type input "1"
click at [163, 147] on input "checkbox" at bounding box center [386, 148] width 698 height 25
checkbox input "false"
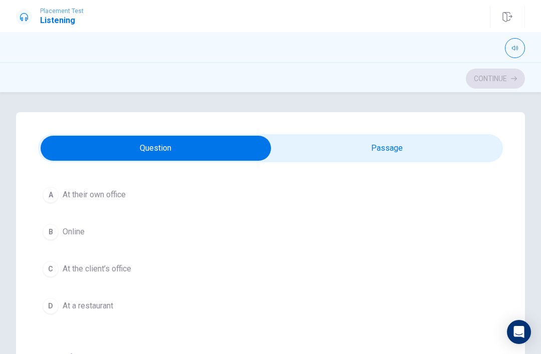
scroll to position [55, 0]
click at [314, 201] on button "A At their own office" at bounding box center [270, 195] width 465 height 25
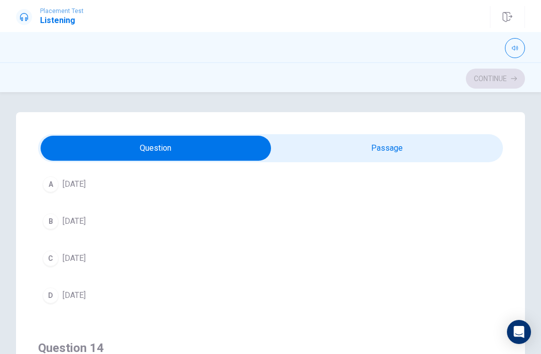
scroll to position [519, 0]
click at [100, 232] on button "B [DATE]" at bounding box center [270, 226] width 465 height 25
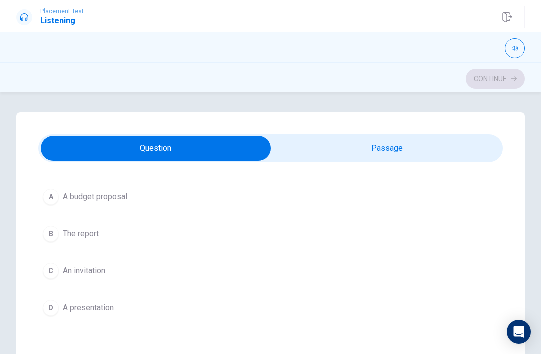
scroll to position [277, 0]
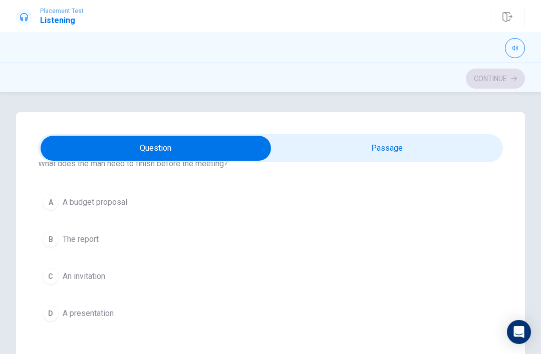
click at [104, 248] on button "B The report" at bounding box center [270, 239] width 465 height 25
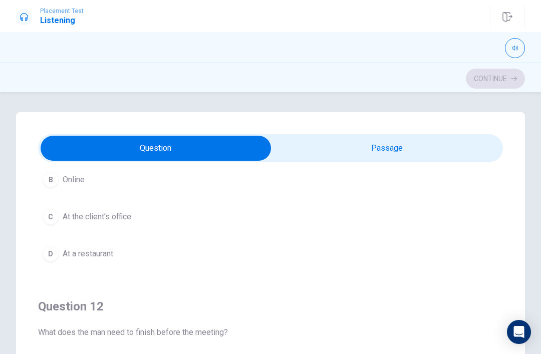
scroll to position [109, 0]
click at [137, 219] on button "C At the client’s office" at bounding box center [270, 216] width 465 height 25
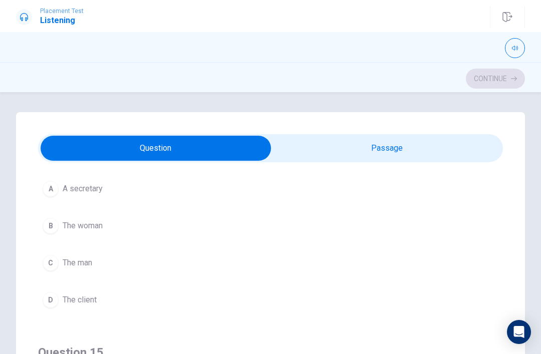
scroll to position [746, 0]
click at [163, 263] on button "C The man" at bounding box center [270, 264] width 465 height 25
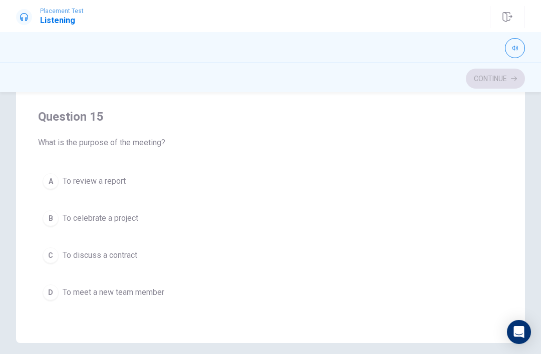
scroll to position [172, 0]
click at [137, 230] on button "B To celebrate a project" at bounding box center [270, 218] width 465 height 25
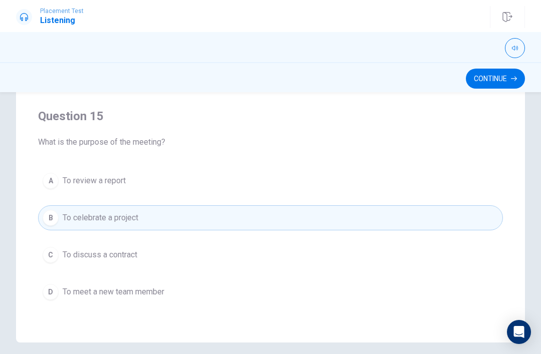
click at [521, 85] on button "Continue" at bounding box center [495, 79] width 59 height 20
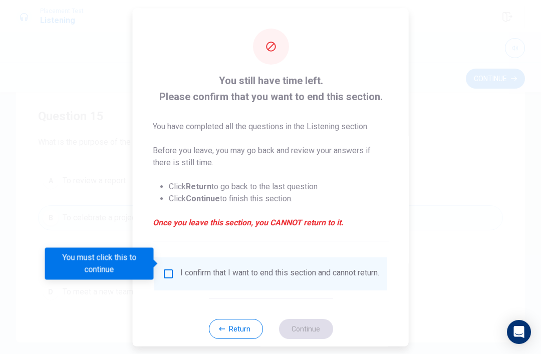
click at [170, 268] on input "You must click this to continue" at bounding box center [168, 274] width 12 height 12
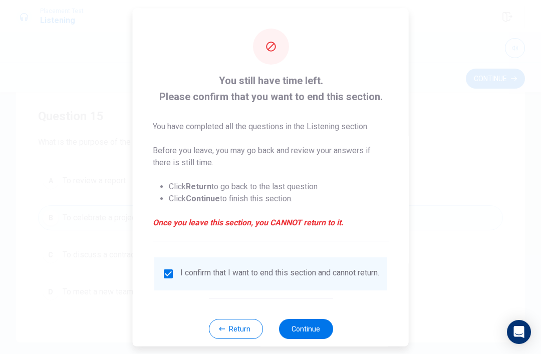
click at [312, 334] on button "Continue" at bounding box center [306, 329] width 54 height 20
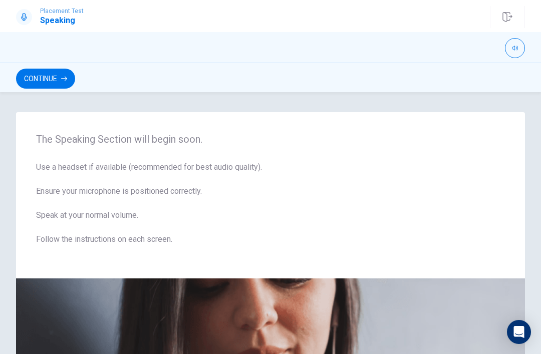
scroll to position [0, 0]
click at [20, 85] on button "Continue" at bounding box center [45, 79] width 59 height 20
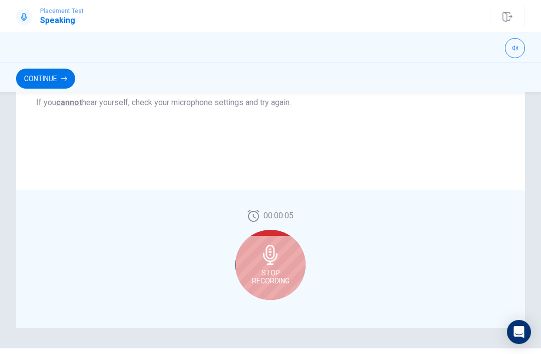
scroll to position [234, 0]
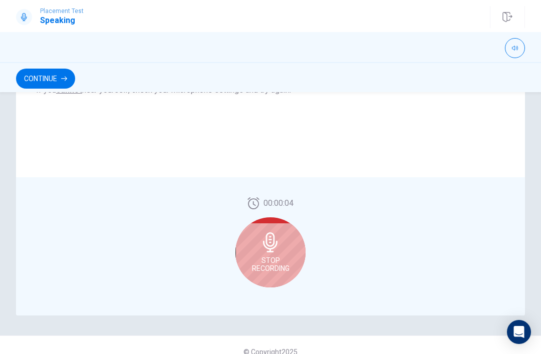
click at [298, 263] on div "Stop Recording" at bounding box center [271, 253] width 70 height 70
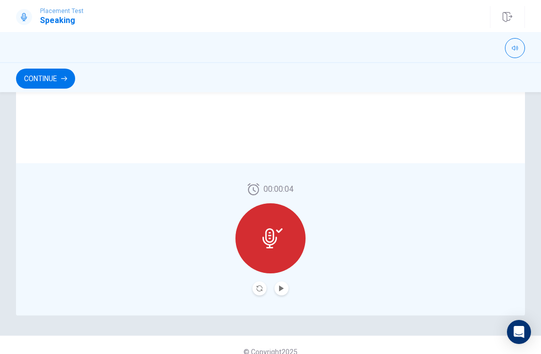
click at [263, 287] on button "Record Again" at bounding box center [260, 289] width 14 height 14
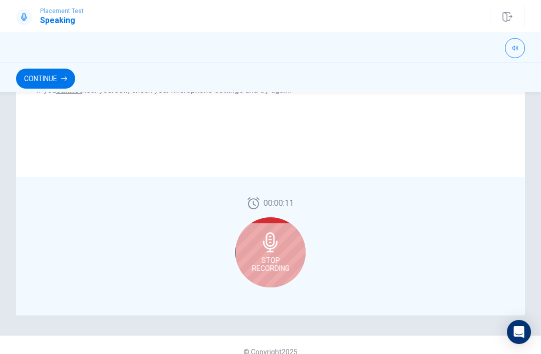
click at [301, 270] on div "Stop Recording" at bounding box center [271, 253] width 70 height 70
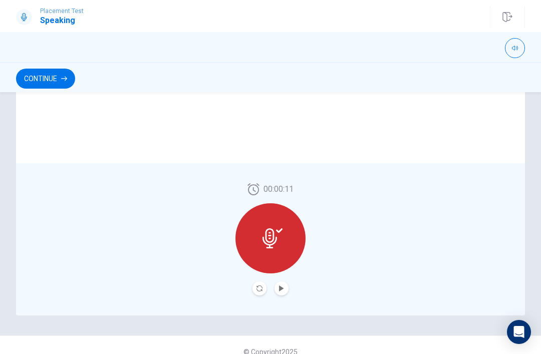
click at [288, 286] on button "Play Audio" at bounding box center [282, 289] width 14 height 14
click at [287, 293] on button "Pause Audio" at bounding box center [282, 289] width 14 height 14
click at [261, 289] on icon "Record Again" at bounding box center [260, 289] width 6 height 6
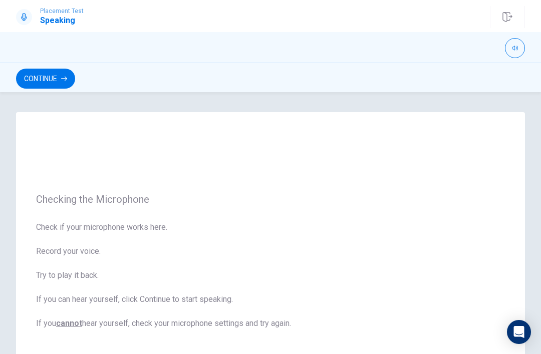
scroll to position [0, 0]
click at [36, 81] on button "Continue" at bounding box center [45, 79] width 59 height 20
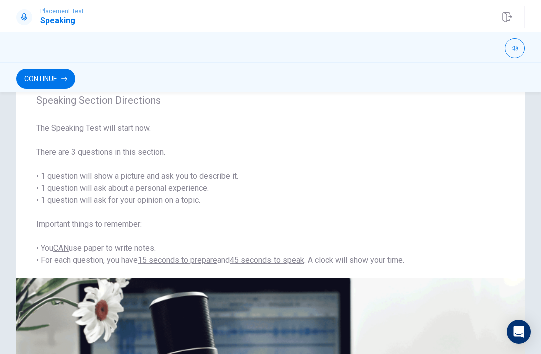
scroll to position [31, 0]
click at [31, 77] on button "Continue" at bounding box center [45, 79] width 59 height 20
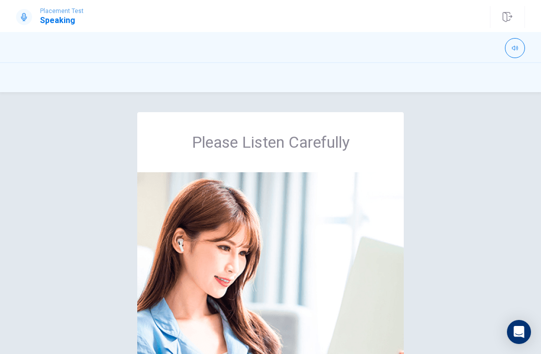
scroll to position [0, 0]
click at [49, 193] on div "Please Listen Carefully" at bounding box center [270, 279] width 541 height 335
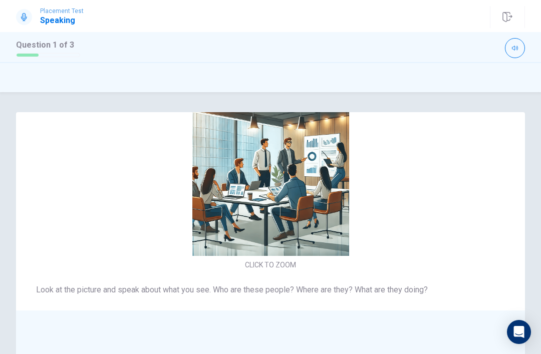
scroll to position [-33, 0]
click at [438, 197] on div "CLICK TO ZOOM" at bounding box center [270, 185] width 509 height 173
click at [307, 256] on img at bounding box center [270, 177] width 213 height 157
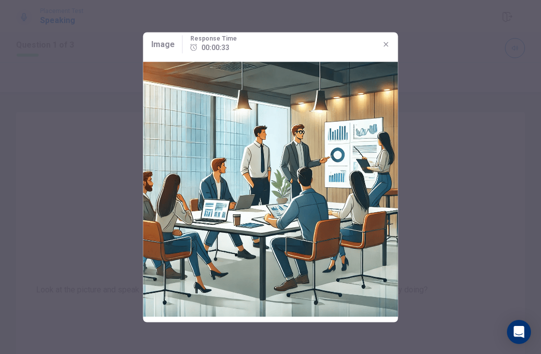
click at [293, 291] on img at bounding box center [270, 189] width 255 height 266
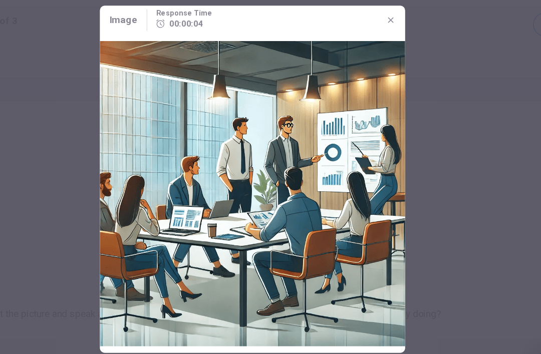
click at [320, 56] on img at bounding box center [270, 189] width 255 height 266
click at [382, 40] on icon "button" at bounding box center [386, 44] width 8 height 8
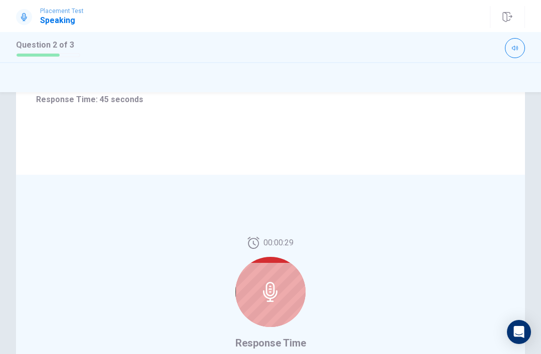
scroll to position [138, 0]
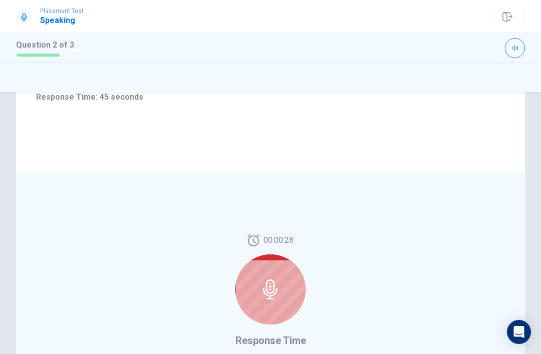
click at [277, 298] on icon at bounding box center [271, 290] width 20 height 20
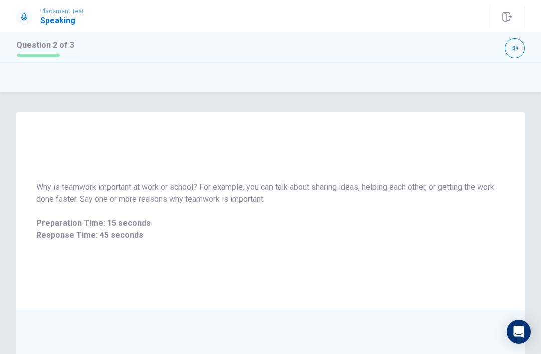
scroll to position [0, 0]
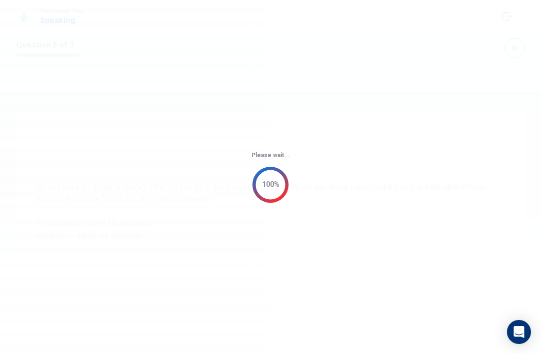
click at [123, 335] on div "Please wait... 100%" at bounding box center [270, 177] width 541 height 354
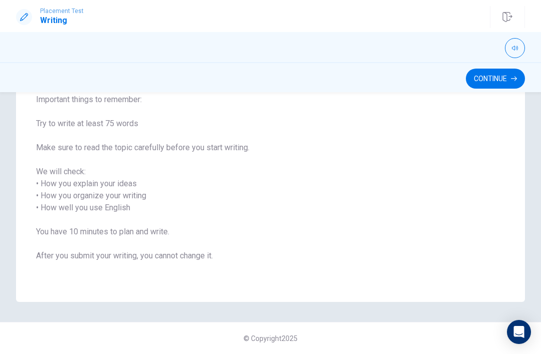
scroll to position [107, 0]
click at [499, 80] on button "Continue" at bounding box center [495, 79] width 59 height 20
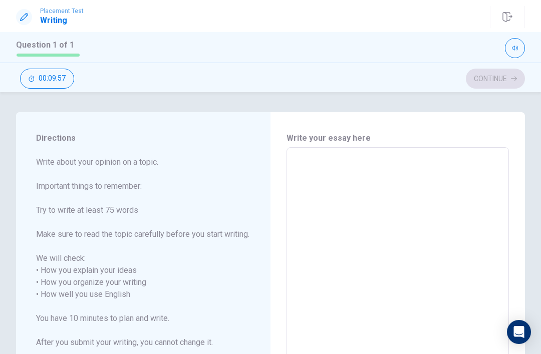
scroll to position [0, 0]
click at [472, 219] on textarea at bounding box center [398, 301] width 209 height 290
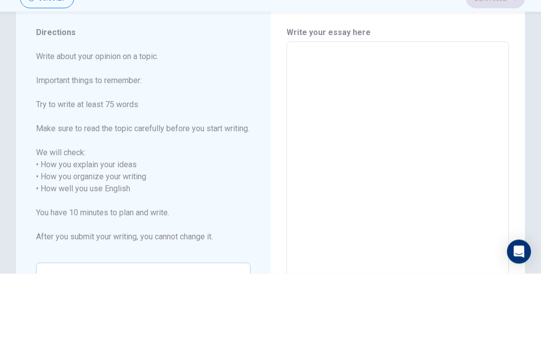
scroll to position [25, 0]
type textarea "I"
type textarea "x"
type textarea "I"
type textarea "x"
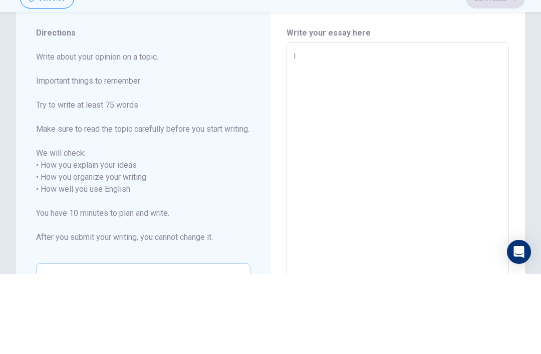
type textarea "I l"
type textarea "x"
type textarea "I lk"
type textarea "x"
type textarea "I lki"
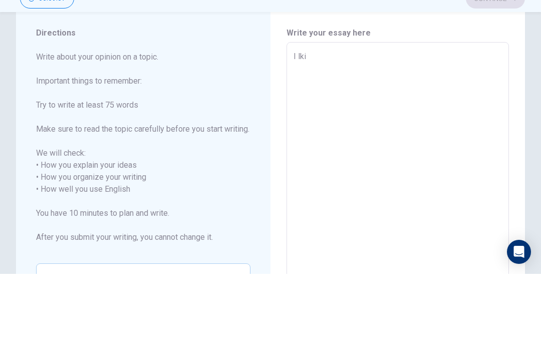
type textarea "x"
type textarea "I lkie"
type textarea "x"
type textarea "I lki"
type textarea "x"
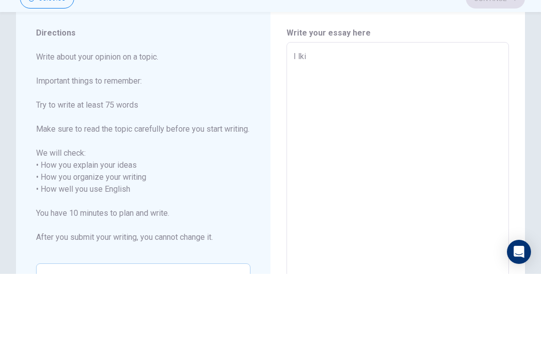
type textarea "I lk"
type textarea "x"
type textarea "I l"
type textarea "x"
type textarea "I li"
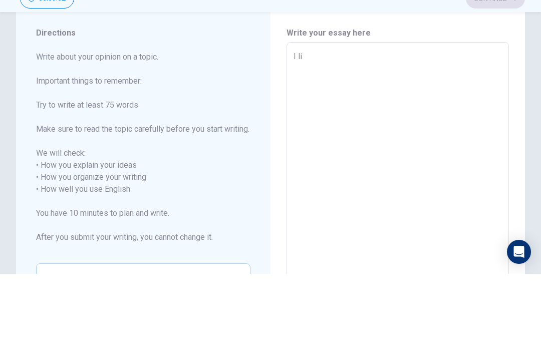
type textarea "x"
type textarea "I lik"
type textarea "x"
type textarea "e"
type textarea "x"
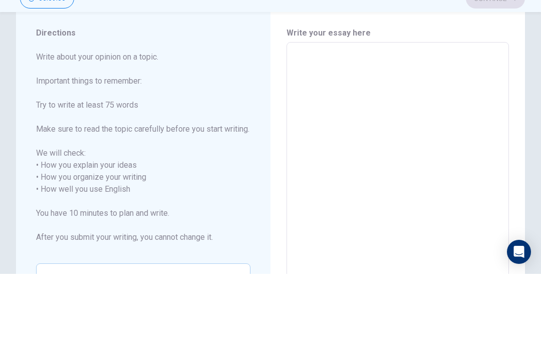
type textarea "i"
type textarea "x"
type textarea "i"
type textarea "x"
type textarea "i"
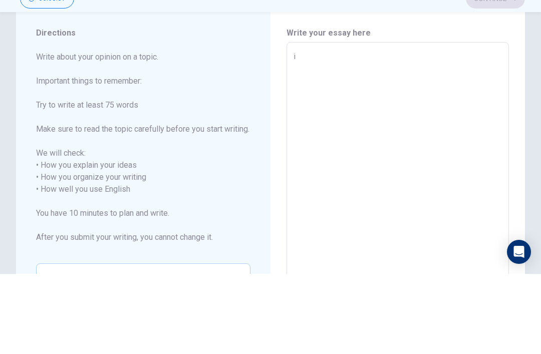
type textarea "x"
type textarea "I"
type textarea "x"
type textarea "I"
type textarea "x"
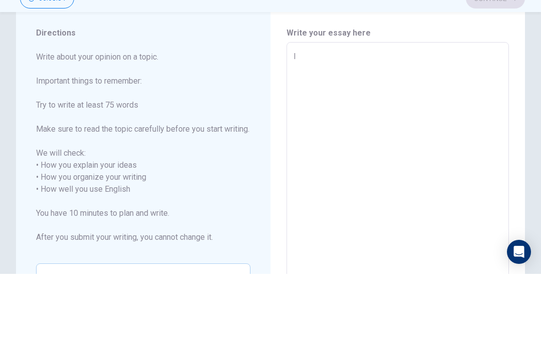
type textarea "I l"
type textarea "x"
type textarea "I lk"
type textarea "x"
type textarea "I l"
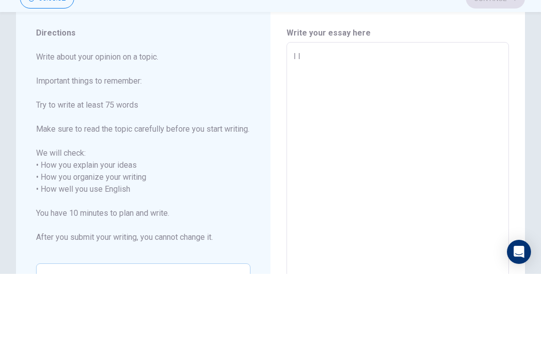
type textarea "x"
type textarea "I li"
type textarea "x"
type textarea "I lik"
type textarea "x"
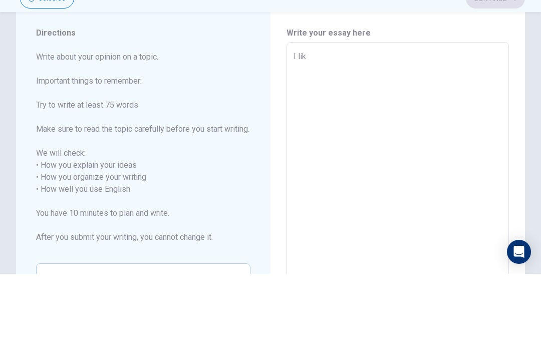
type textarea "I like"
type textarea "x"
type textarea "I like"
type textarea "x"
type textarea "I like t"
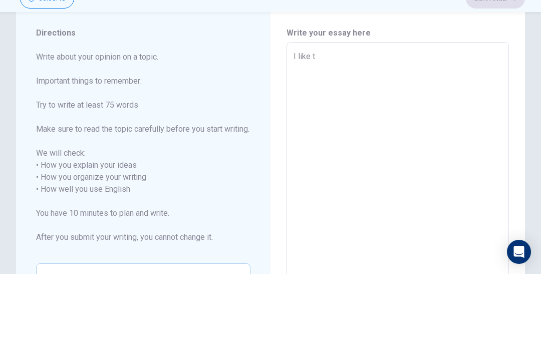
type textarea "x"
type textarea "I like to"
type textarea "x"
type textarea "I like to"
type textarea "x"
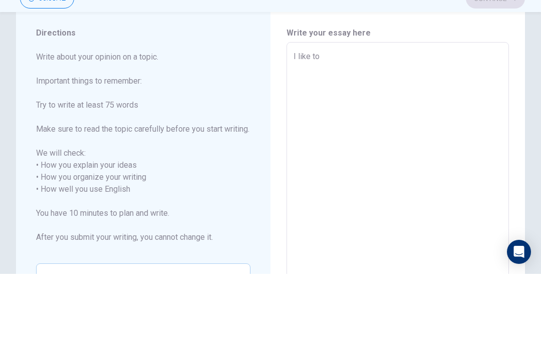
type textarea "I like to s"
type textarea "x"
type textarea "I like to"
type textarea "x"
type textarea "I like to l"
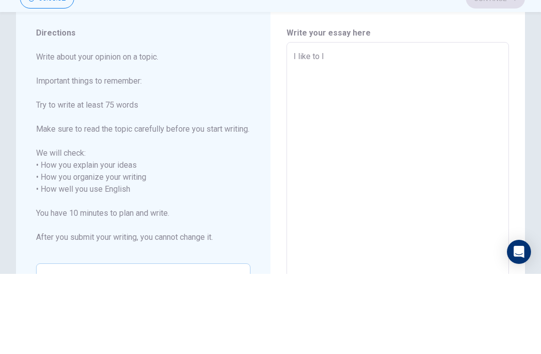
type textarea "x"
type textarea "I like to lo"
type textarea "x"
type textarea "I like to l"
type textarea "x"
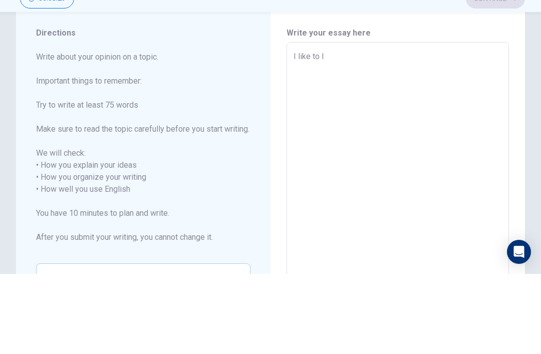
type textarea "I like to"
type textarea "x"
type textarea "I like to g"
type textarea "x"
type textarea "I like to go"
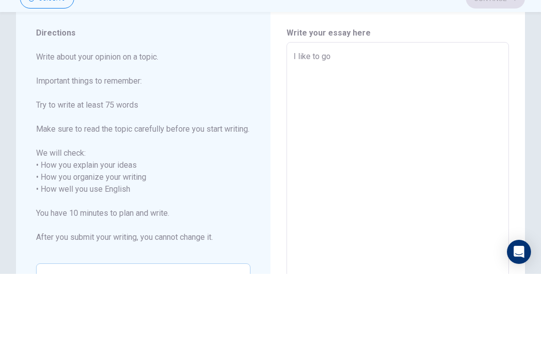
type textarea "x"
type textarea "I like to got"
type textarea "x"
type textarea "I like to goto"
type textarea "x"
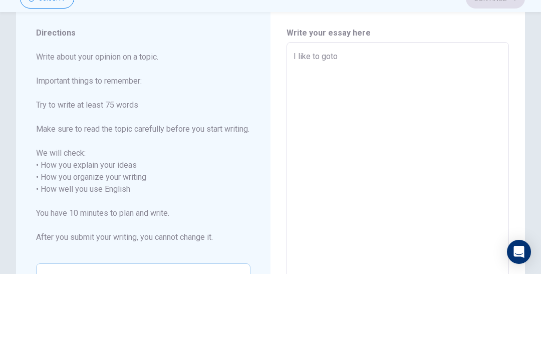
type textarea "I like to goto"
type textarea "x"
type textarea "I like to goto"
type textarea "x"
type textarea "I like to got"
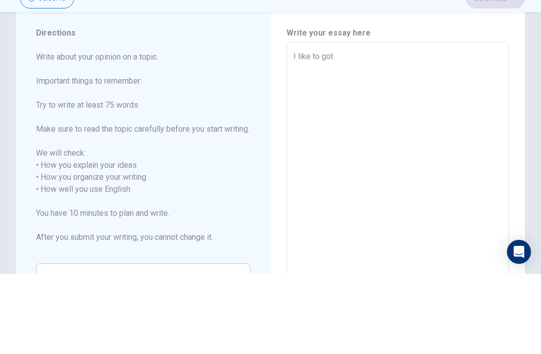
type textarea "x"
type textarea "I like to go"
type textarea "x"
type textarea "I like to go"
type textarea "x"
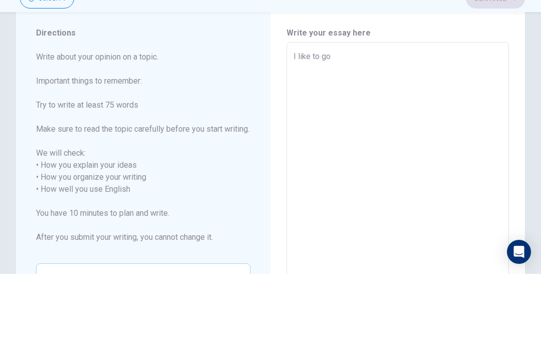
type textarea "I like to go t"
type textarea "x"
type textarea "I like to go to"
type textarea "x"
type textarea "I like to go to"
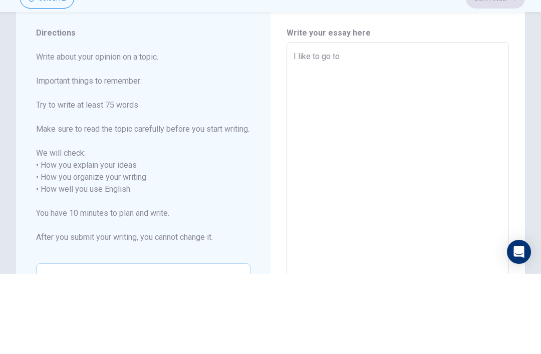
type textarea "x"
type textarea "I like to go to a"
type textarea "x"
type textarea "I like to go to az"
type textarea "x"
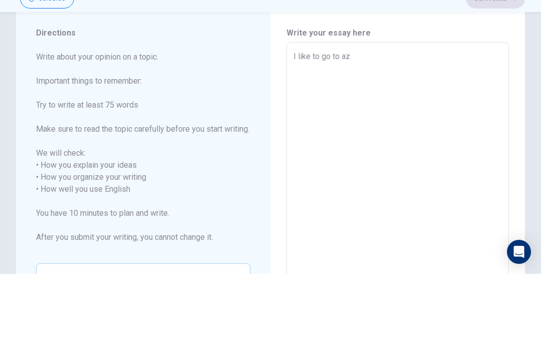
type textarea "I like to go to azo"
type textarea "x"
type textarea "I like to go to azoo"
type textarea "x"
type textarea "I like to go to azo"
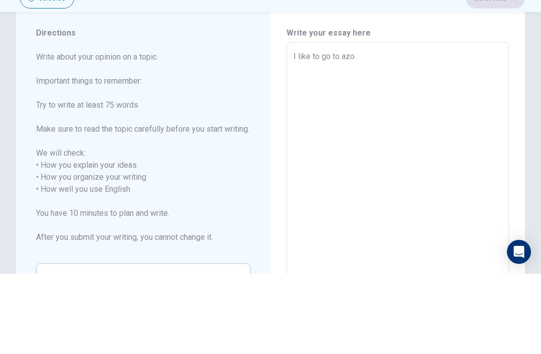
type textarea "x"
type textarea "I like to go to az"
type textarea "x"
type textarea "I like to go to a"
type textarea "x"
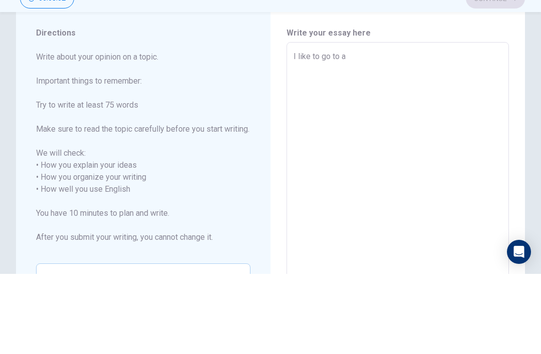
type textarea "I like to go to a"
type textarea "x"
type textarea "I like to go to a z"
type textarea "x"
type textarea "I like to go to a zo"
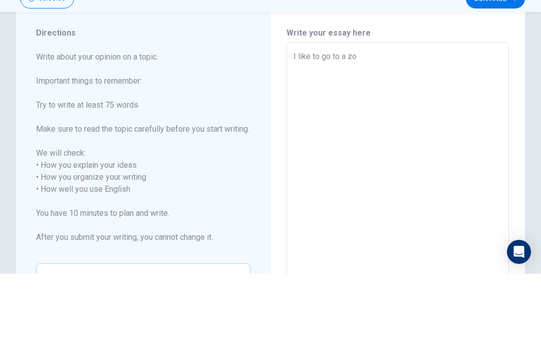
type textarea "x"
type textarea "I like to go to a zoo"
type textarea "x"
type textarea "I like to go to a zooo"
type textarea "x"
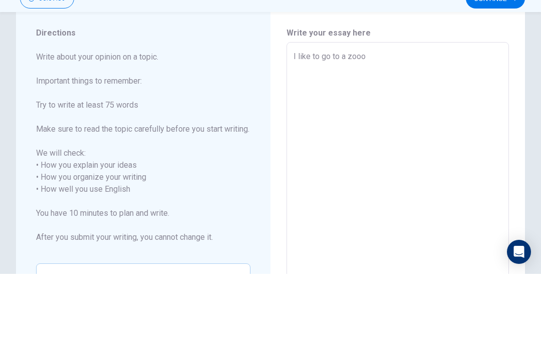
type textarea "I like to go to a zoo"
type textarea "x"
type textarea "I like to go to a zoo"
type textarea "x"
type textarea "I like to go to a zoo b"
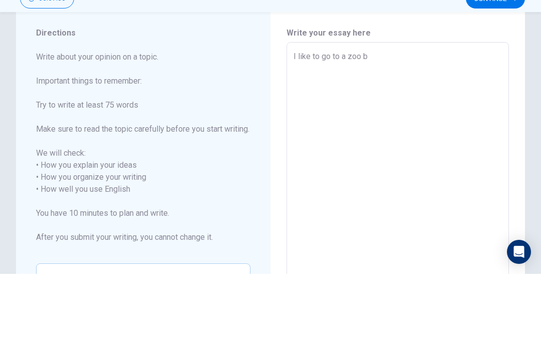
type textarea "x"
type textarea "I like to go to a zoo be"
type textarea "x"
type textarea "I like to go to a zoo bec"
type textarea "x"
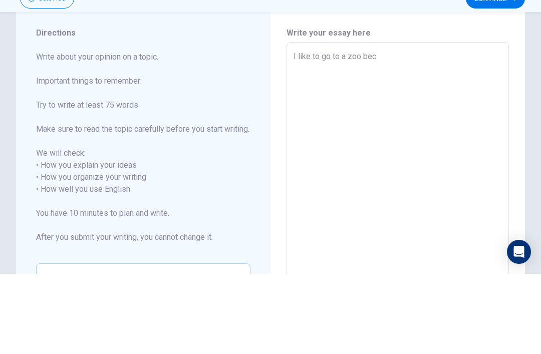
type textarea "I like to go to a zoo beca"
type textarea "x"
type textarea "I like to go to a zoo becau"
type textarea "x"
type textarea "I like to go to a zoo becauc"
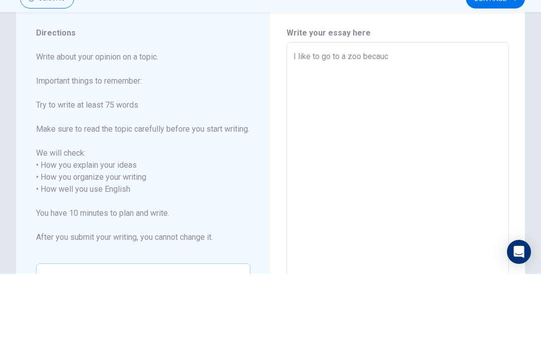
type textarea "x"
type textarea "I like to go to a zoo becau"
type textarea "x"
type textarea "I like to go to a zoo becaus"
type textarea "x"
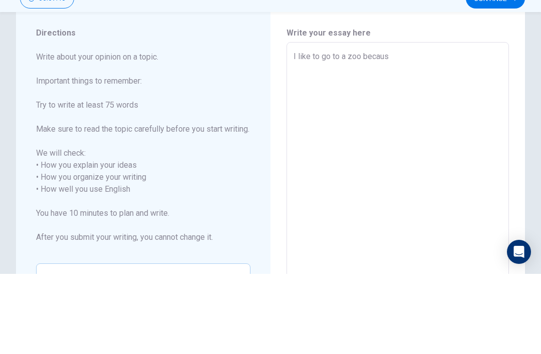
type textarea "I like to go to a zoo because"
type textarea "x"
type textarea "I like to go to a zoo because"
type textarea "x"
type textarea "I like to go to a zoo because"
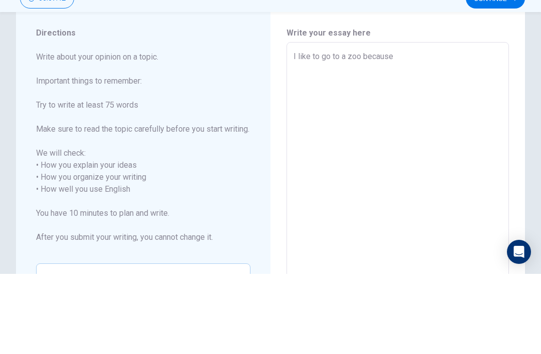
type textarea "x"
type textarea "I like to go to a zoo because w"
type textarea "x"
type textarea "I like to go to a zoo because"
type textarea "x"
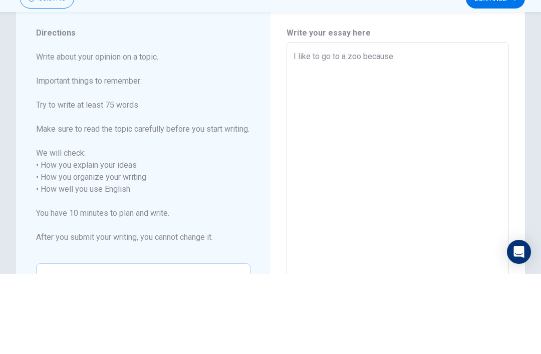
type textarea "I like to go to a zoo because"
type textarea "x"
type textarea "I like to go to a zoo because w"
type textarea "x"
type textarea "I like to go to a zoo because wh"
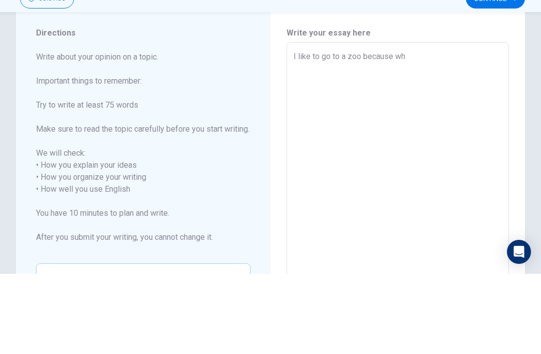
type textarea "x"
type textarea "I like to go to a zoo because whe"
type textarea "x"
type textarea "I like to go to a zoo because when"
type textarea "x"
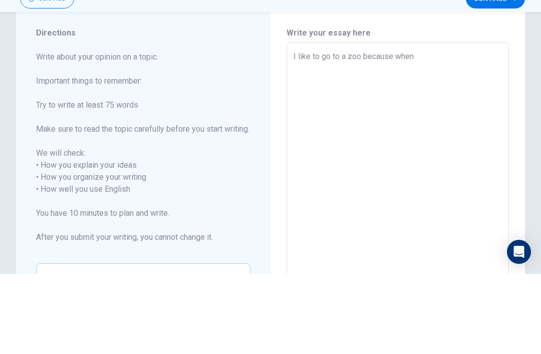
type textarea "I like to go to a zoo because when"
type textarea "x"
type textarea "I like to go to a zoo because when I"
type textarea "x"
type textarea "I like to go to a zoo because when Ig"
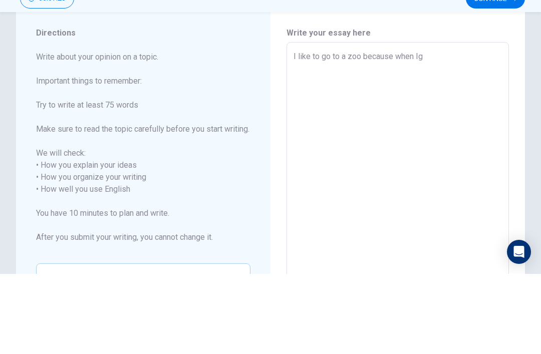
type textarea "x"
type textarea "I like to go to a zoo because when I"
type textarea "x"
type textarea "I like to go to a zoo because when I"
type textarea "x"
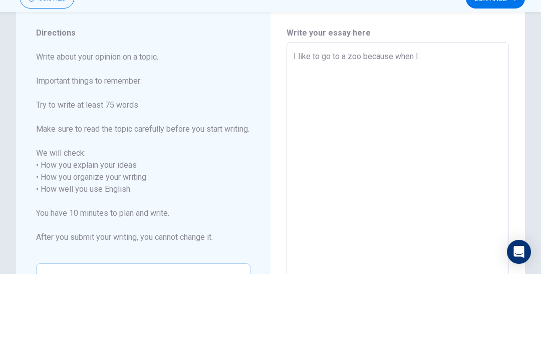
type textarea "I like to go to a zoo because when I g"
type textarea "x"
type textarea "I like to go to a zoo because when I go"
type textarea "x"
click at [361, 131] on textarea "I like to go to a zoo because when I go" at bounding box center [398, 276] width 209 height 290
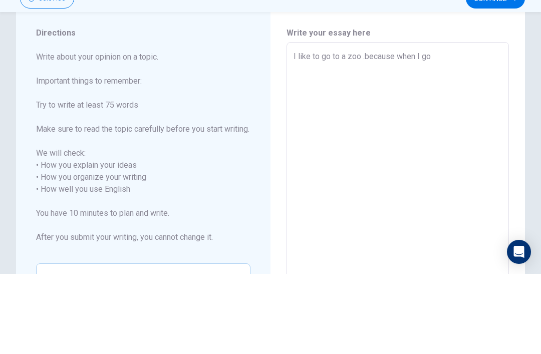
click at [369, 131] on textarea "I like to go to a zoo .because when I go" at bounding box center [398, 276] width 209 height 290
click at [370, 131] on textarea "I like to go to a zoo .because when I go" at bounding box center [398, 276] width 209 height 290
click at [373, 131] on textarea "I like to go to a zoo .because when I go" at bounding box center [398, 276] width 209 height 290
click at [368, 131] on textarea "I like to go to a zoo .because when I go" at bounding box center [398, 276] width 209 height 290
click at [372, 131] on textarea "I like to go to a zoo .because when I go" at bounding box center [398, 276] width 209 height 290
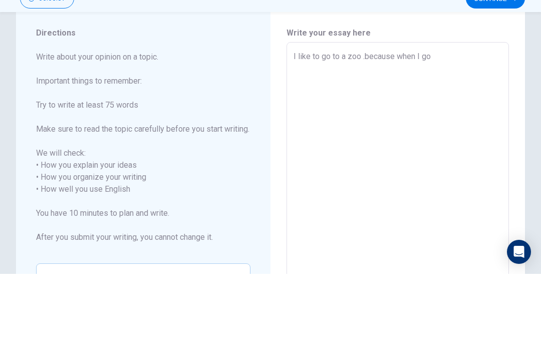
click at [370, 131] on textarea "I like to go to a zoo .because when I go" at bounding box center [398, 276] width 209 height 290
click at [368, 131] on textarea "I like to go to a zoo .because when I go" at bounding box center [398, 276] width 209 height 290
click at [493, 131] on textarea "I like to go to a zoo .because when I go" at bounding box center [398, 276] width 209 height 290
click at [398, 131] on textarea "I like to go to a zoo .because when I go" at bounding box center [398, 276] width 209 height 290
click at [363, 131] on textarea "I like to go to a zoo .because when I go" at bounding box center [398, 276] width 209 height 290
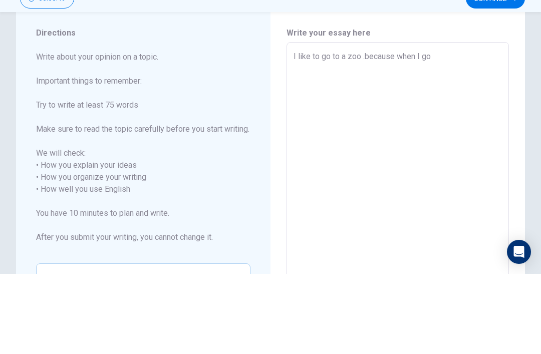
click at [450, 131] on textarea "I like to go to a zoo .because when I go" at bounding box center [398, 276] width 209 height 290
